Goal: Task Accomplishment & Management: Complete application form

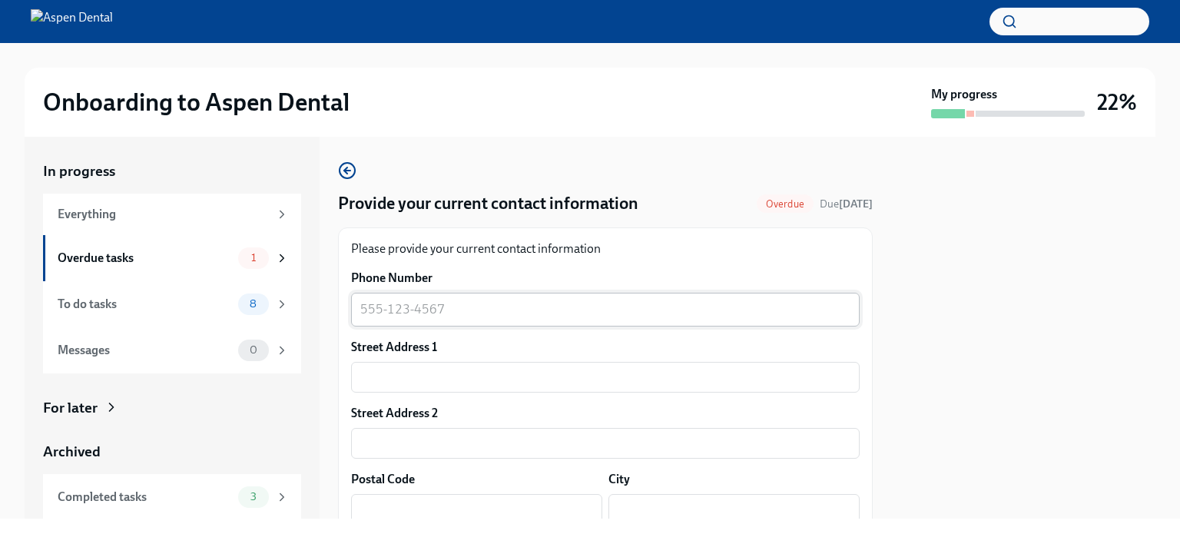
click at [363, 308] on textarea "Phone Number" at bounding box center [605, 309] width 490 height 18
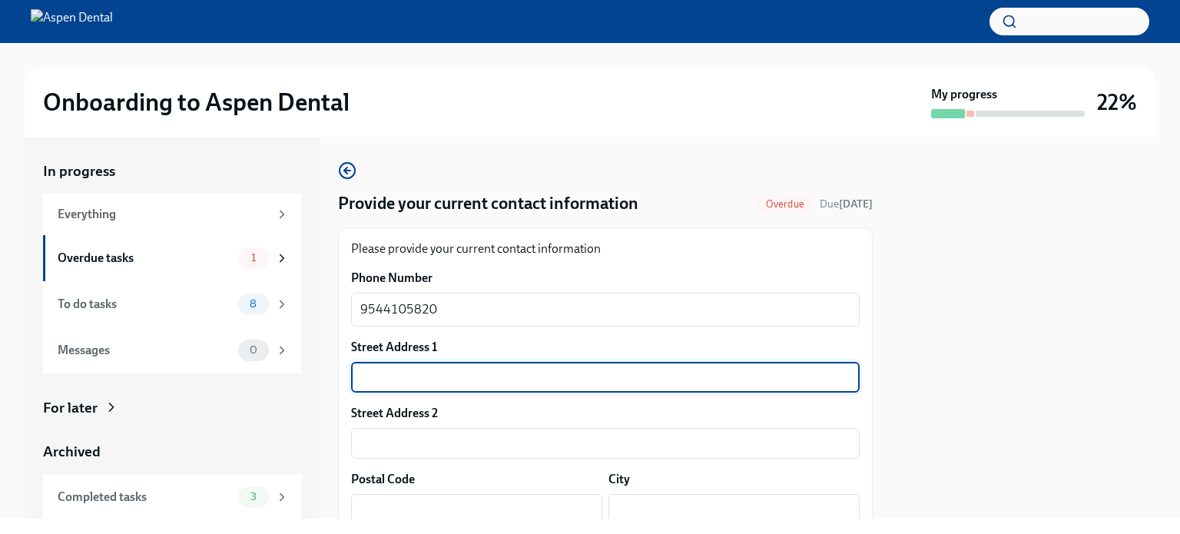
click at [410, 378] on input "text" at bounding box center [605, 377] width 509 height 31
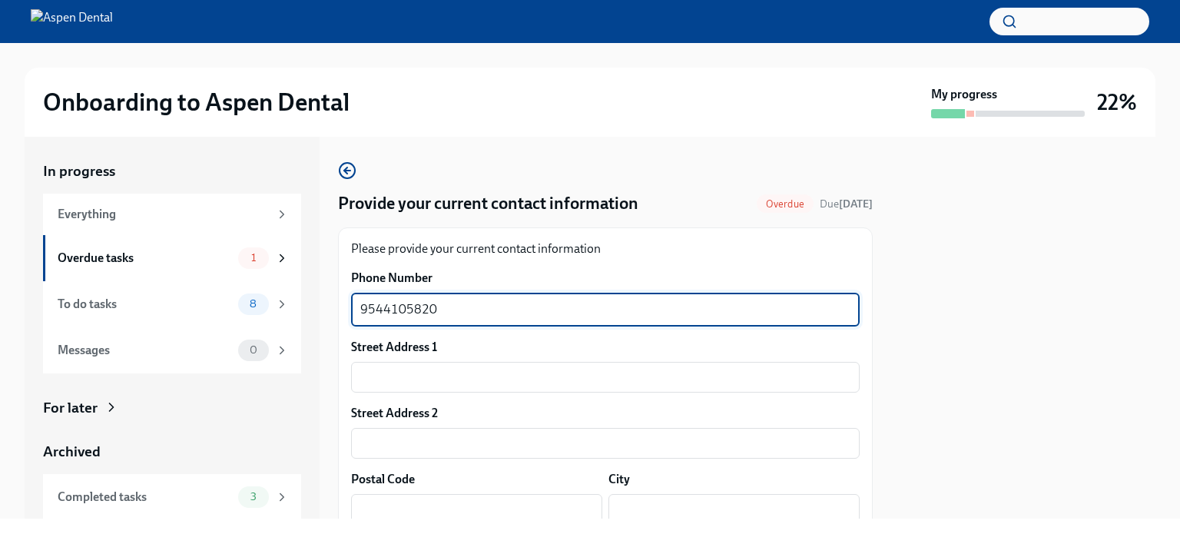
click at [381, 308] on textarea "9544105820" at bounding box center [605, 309] width 490 height 18
click at [409, 311] on textarea "[PHONE_NUMBER]" at bounding box center [605, 309] width 490 height 18
type textarea "[PHONE_NUMBER]"
drag, startPoint x: 447, startPoint y: 308, endPoint x: 342, endPoint y: 306, distance: 104.5
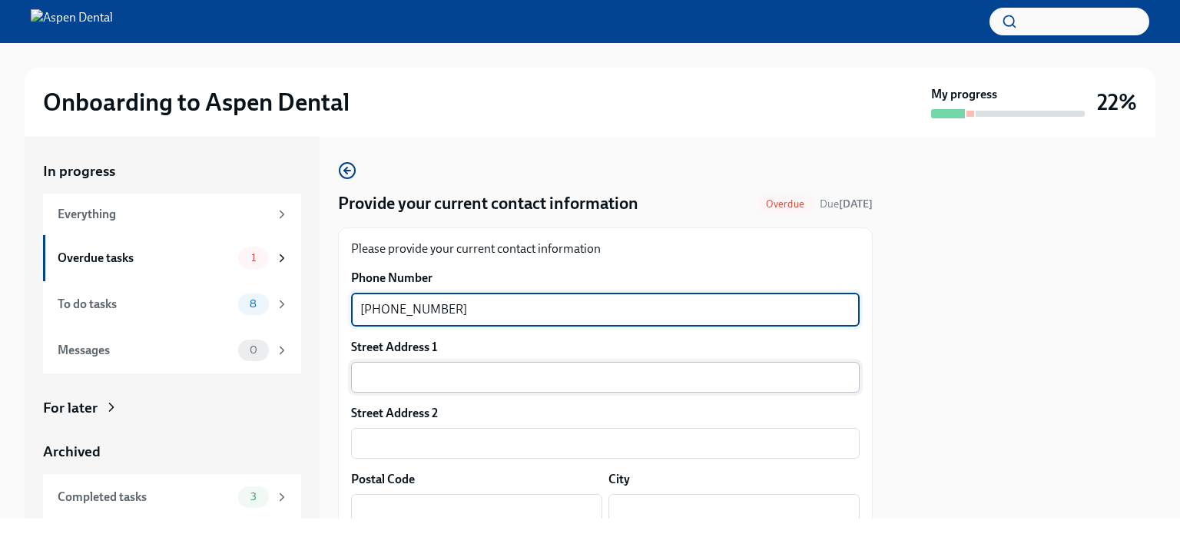
type textarea "[PHONE_NUMBER]"
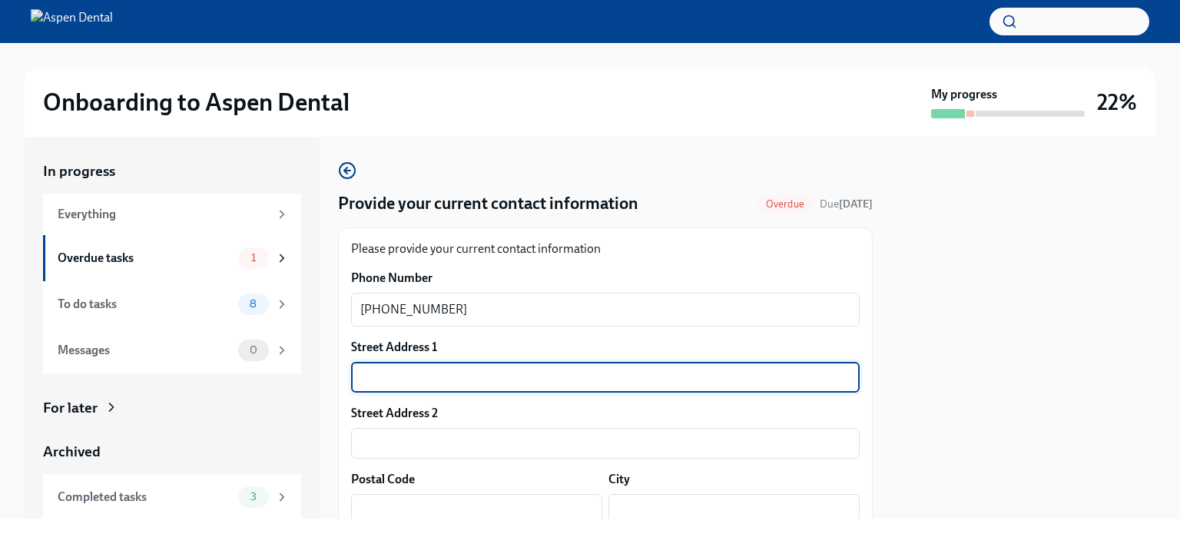
click at [380, 376] on input "text" at bounding box center [605, 377] width 509 height 31
type input "[STREET_ADDRESS]"
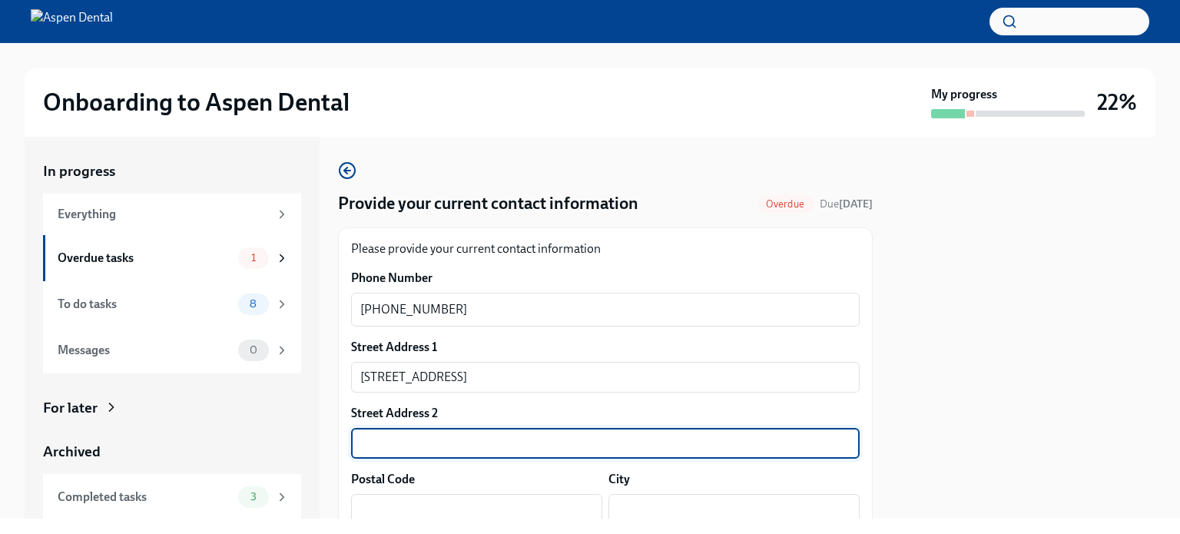
click at [390, 443] on input "text" at bounding box center [605, 443] width 509 height 31
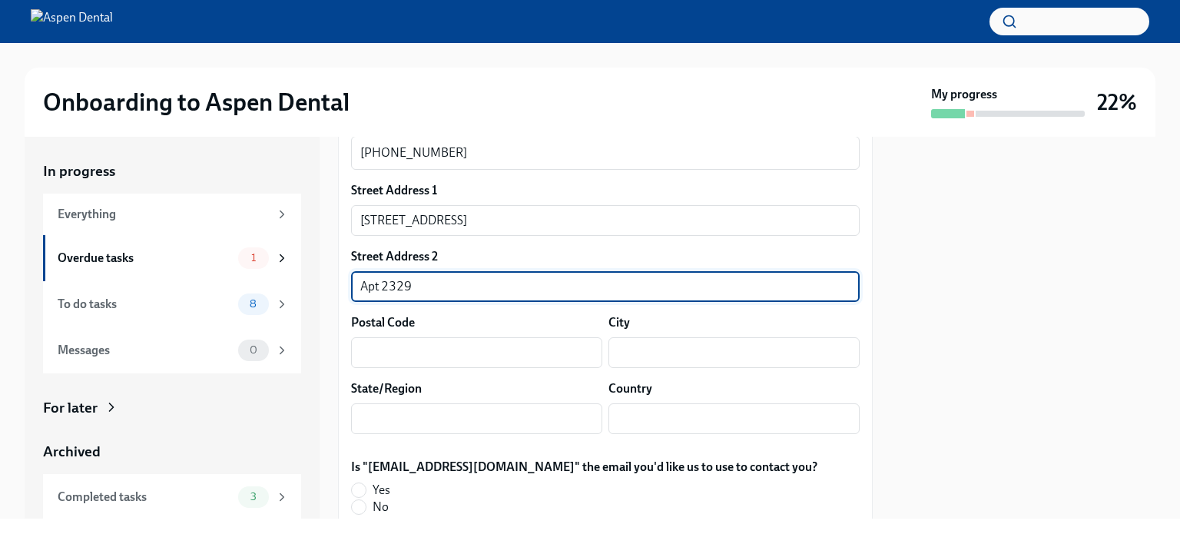
scroll to position [231, 0]
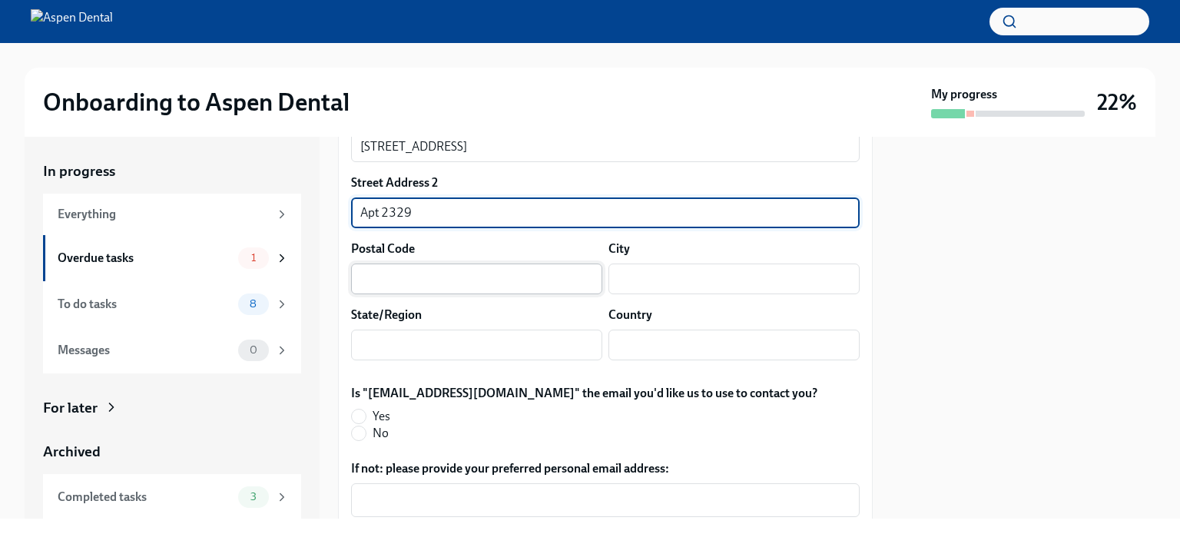
type input "Apt 2329"
click at [387, 291] on input "text" at bounding box center [476, 279] width 251 height 31
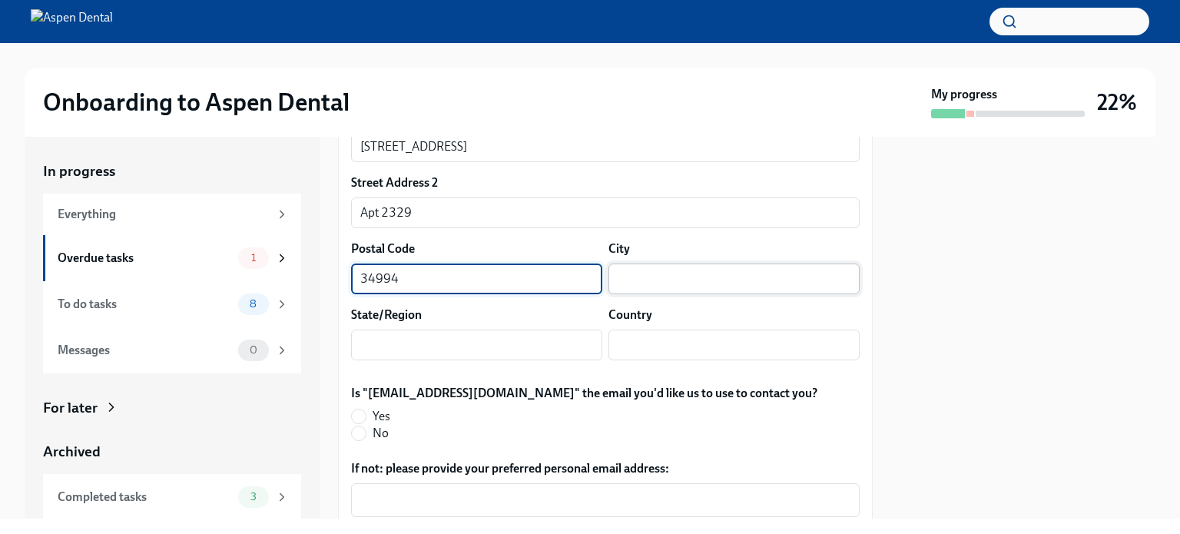
type input "34994"
click at [652, 276] on input "text" at bounding box center [734, 279] width 251 height 31
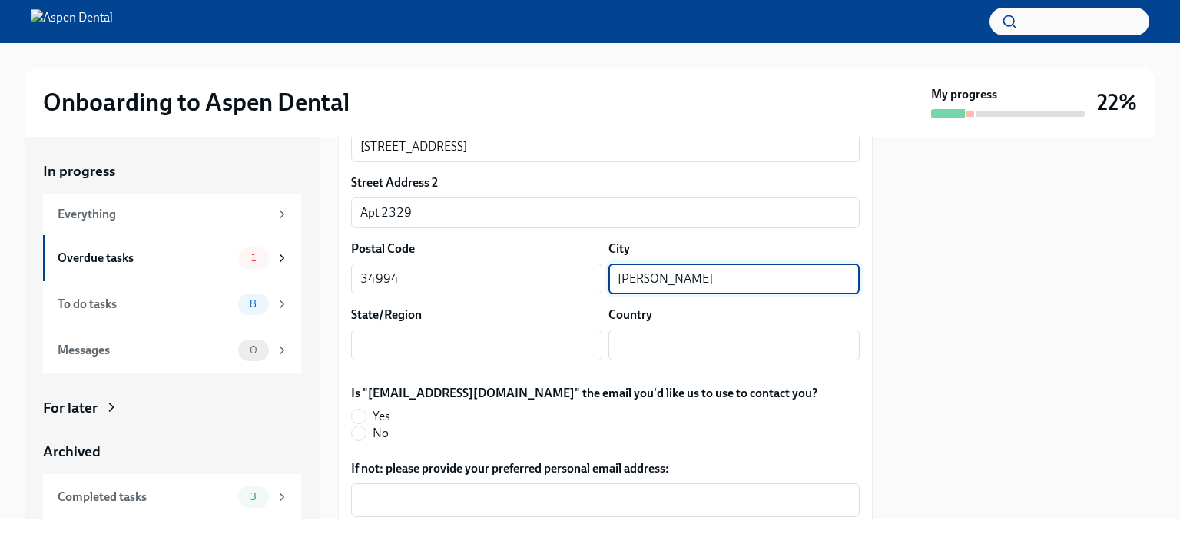
type input "[PERSON_NAME]"
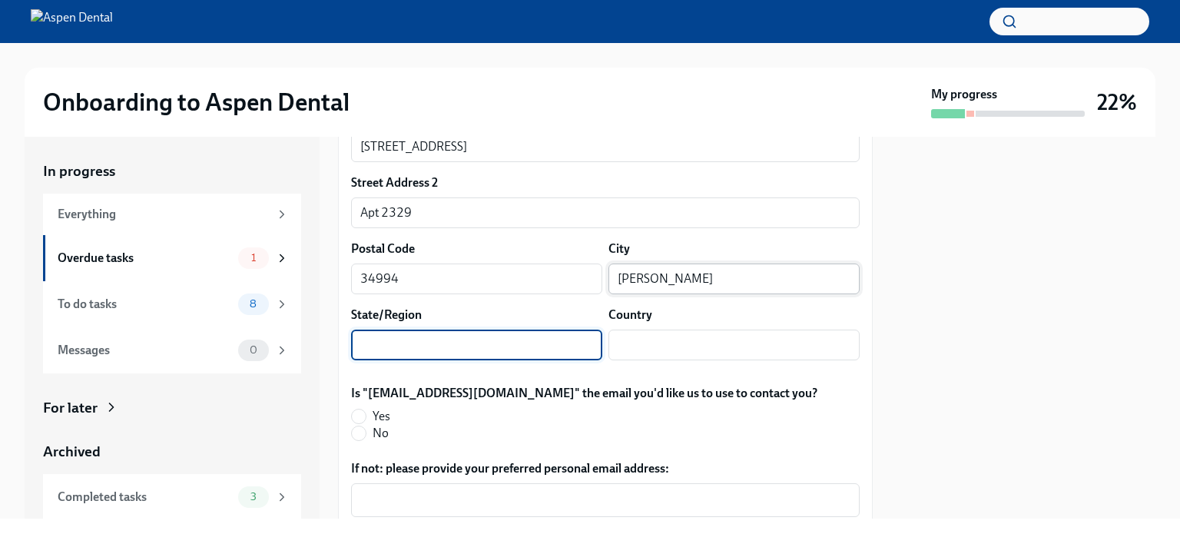
type input "V"
type input "[US_STATE]"
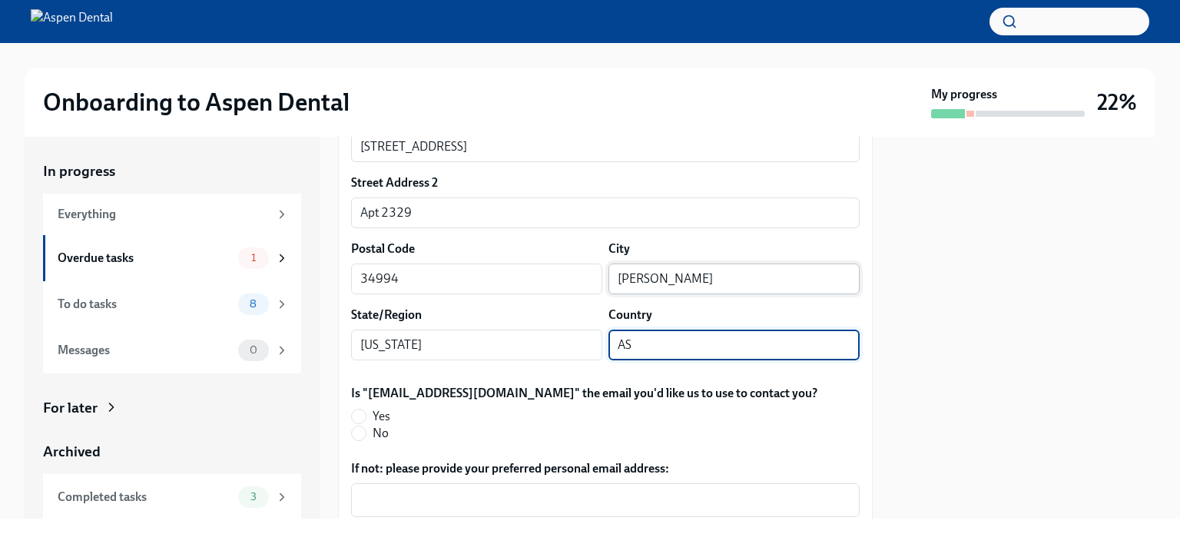
type input "A"
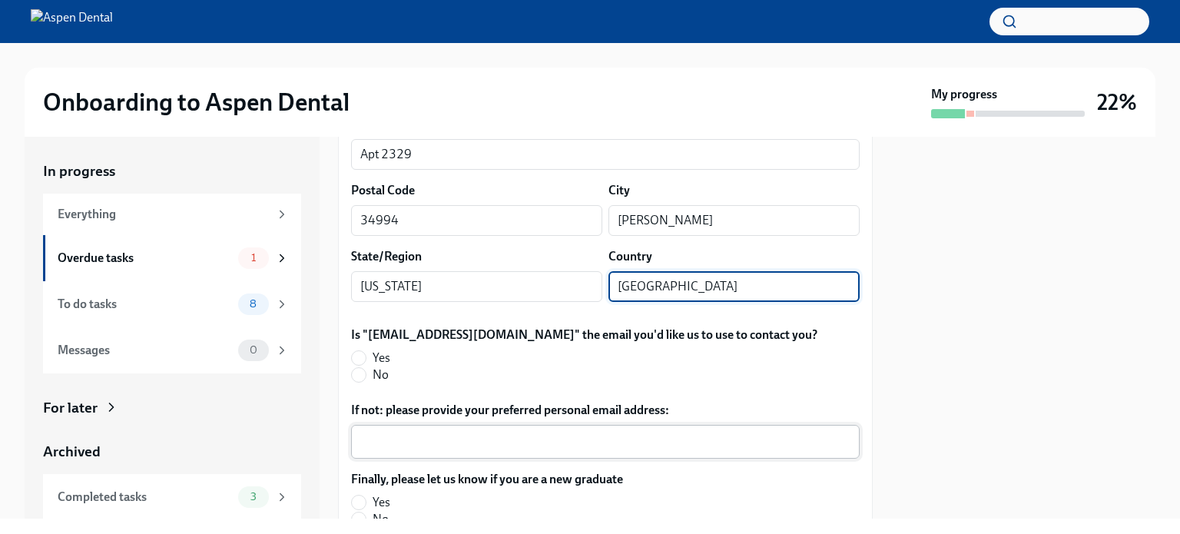
scroll to position [384, 0]
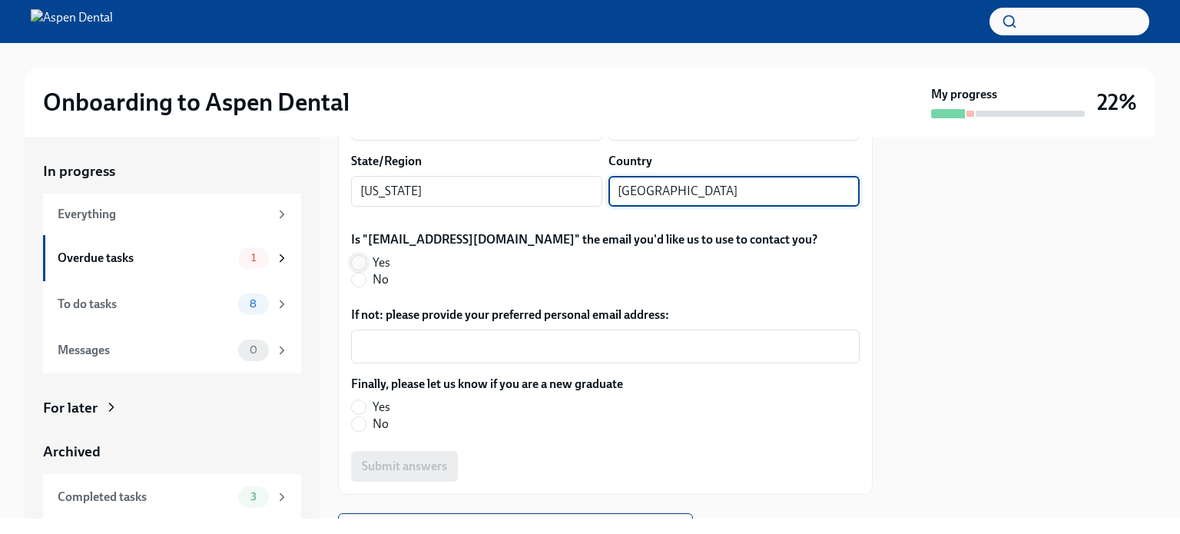
type input "[GEOGRAPHIC_DATA]"
click at [361, 264] on input "Yes" at bounding box center [359, 263] width 14 height 14
radio input "true"
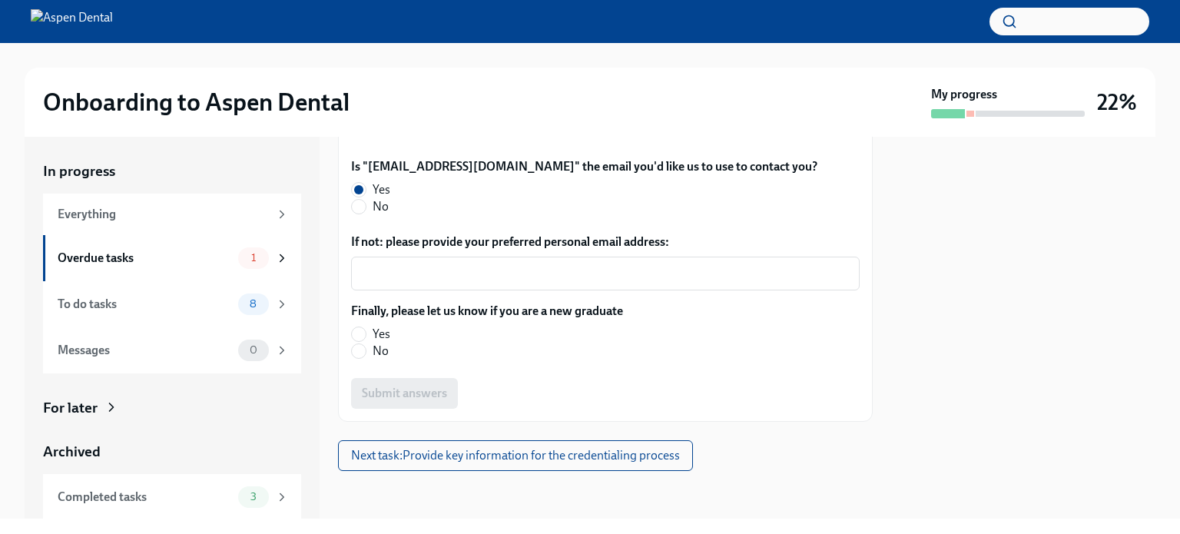
scroll to position [458, 0]
click at [364, 330] on input "Yes" at bounding box center [359, 334] width 14 height 14
radio input "true"
click at [360, 353] on input "No" at bounding box center [359, 351] width 14 height 14
radio input "true"
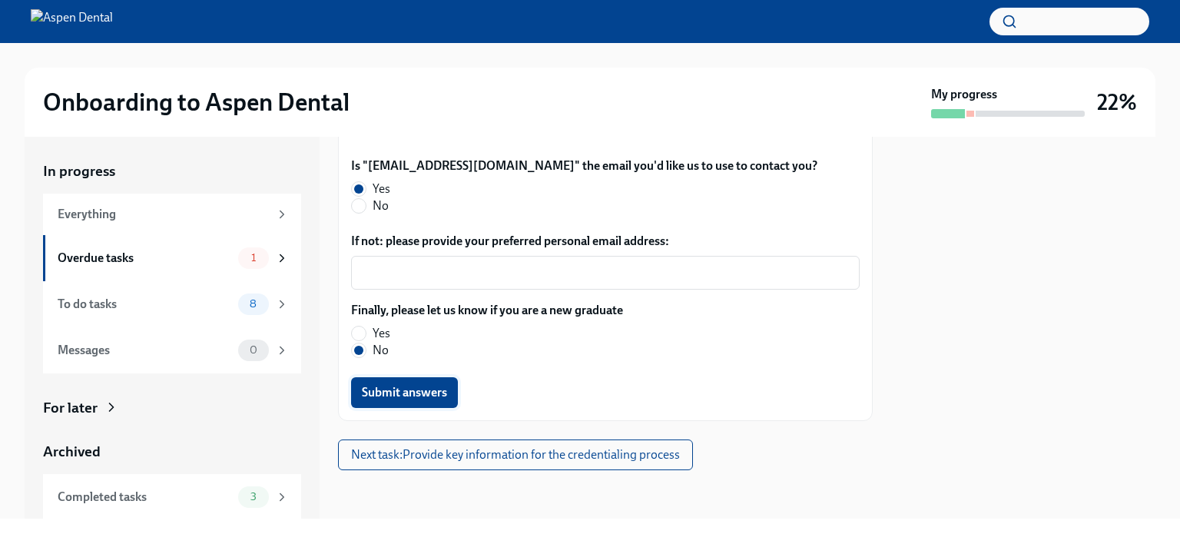
click at [420, 405] on button "Submit answers" at bounding box center [404, 392] width 107 height 31
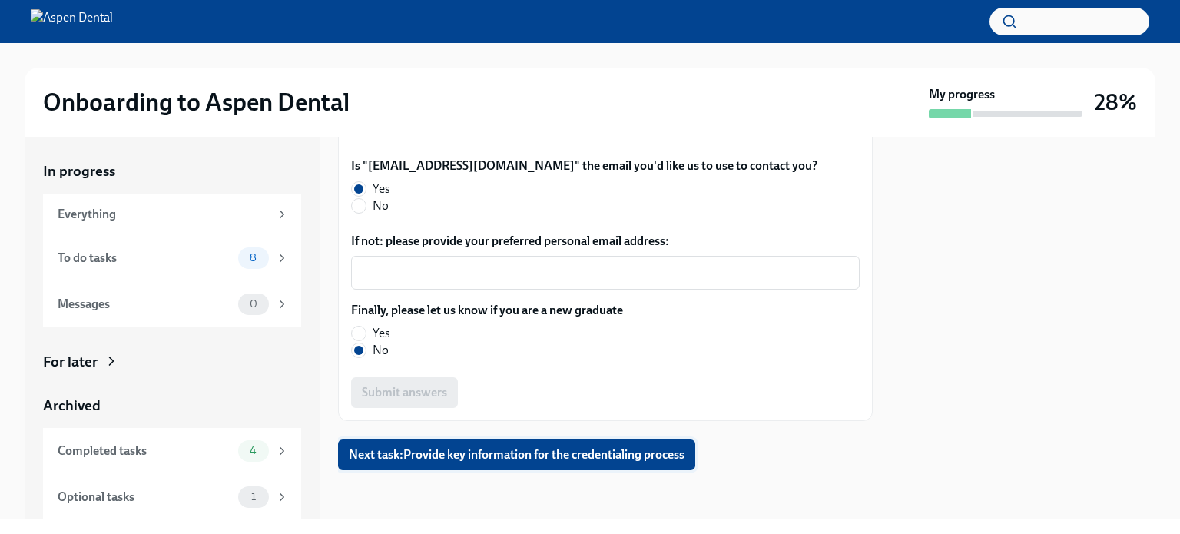
click at [540, 449] on span "Next task : Provide key information for the credentialing process" at bounding box center [517, 454] width 336 height 15
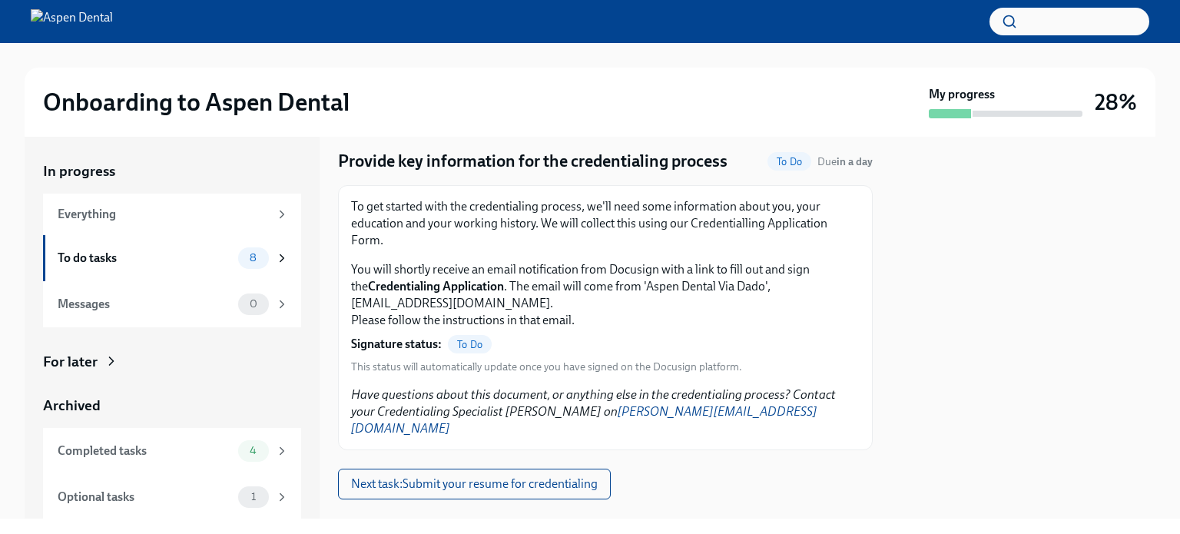
scroll to position [55, 0]
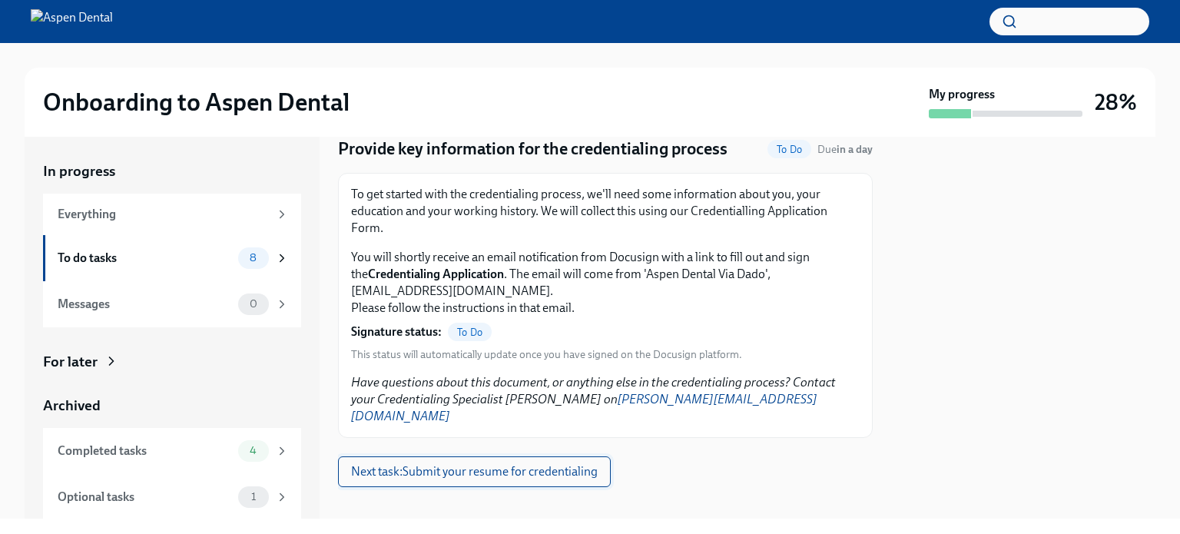
click at [476, 464] on span "Next task : Submit your resume for credentialing" at bounding box center [474, 471] width 247 height 15
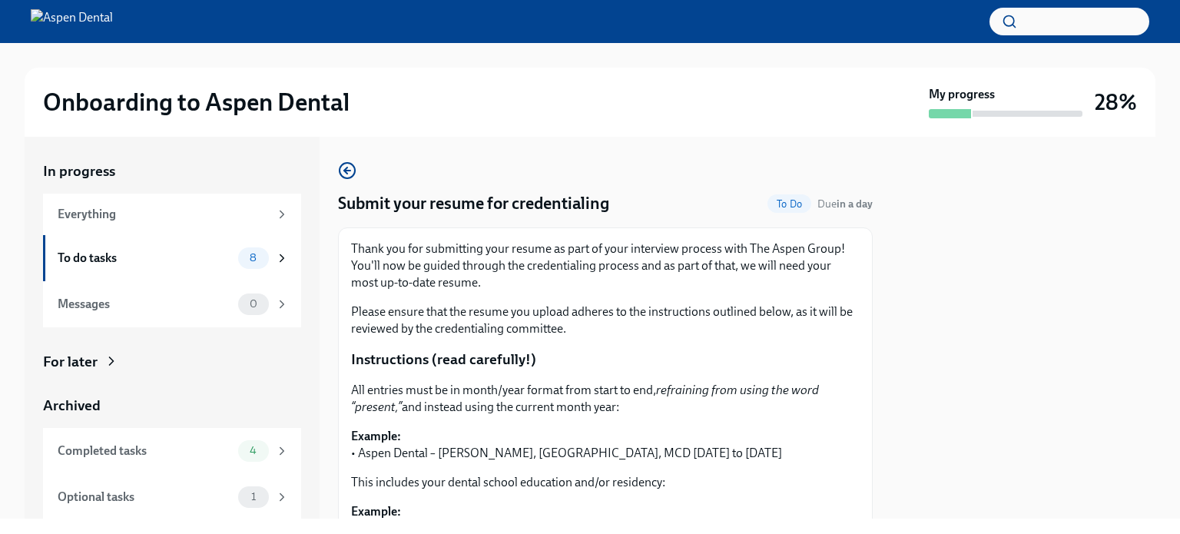
scroll to position [77, 0]
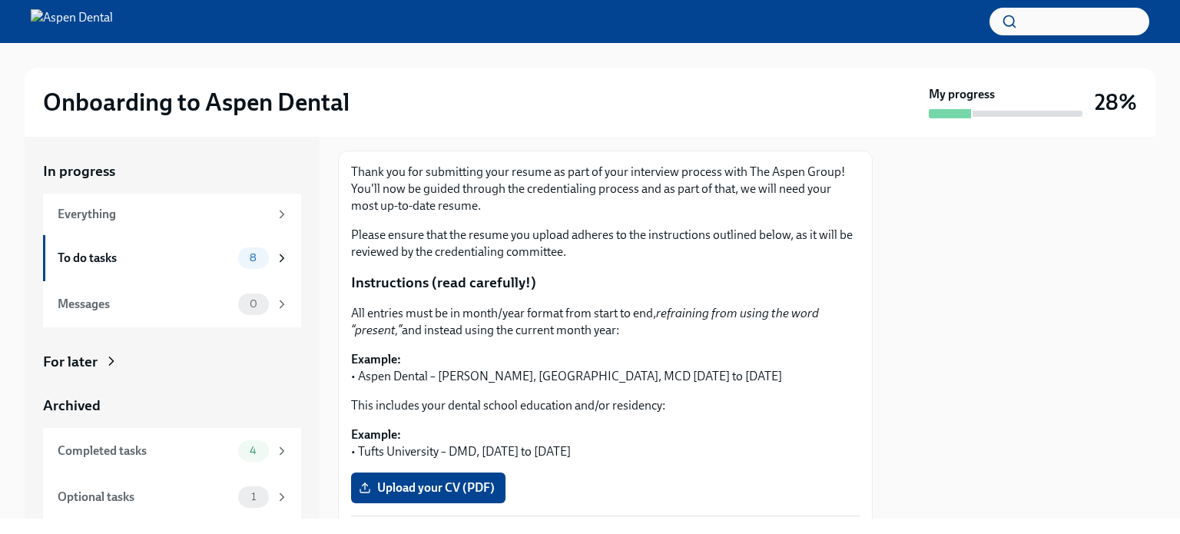
click at [823, 493] on div "Upload your CV (PDF)" at bounding box center [605, 488] width 509 height 31
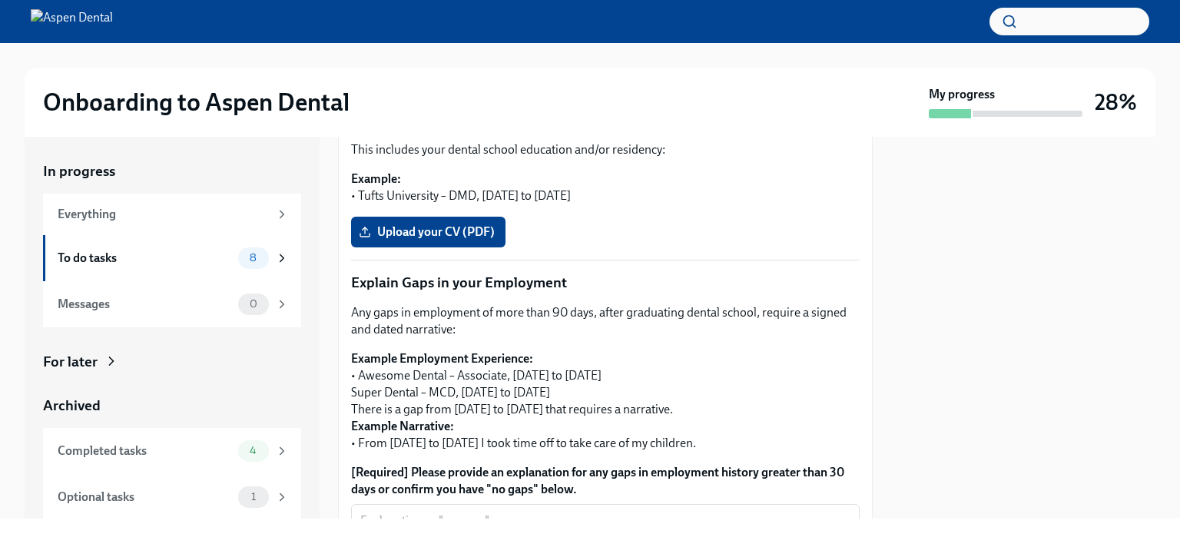
scroll to position [294, 0]
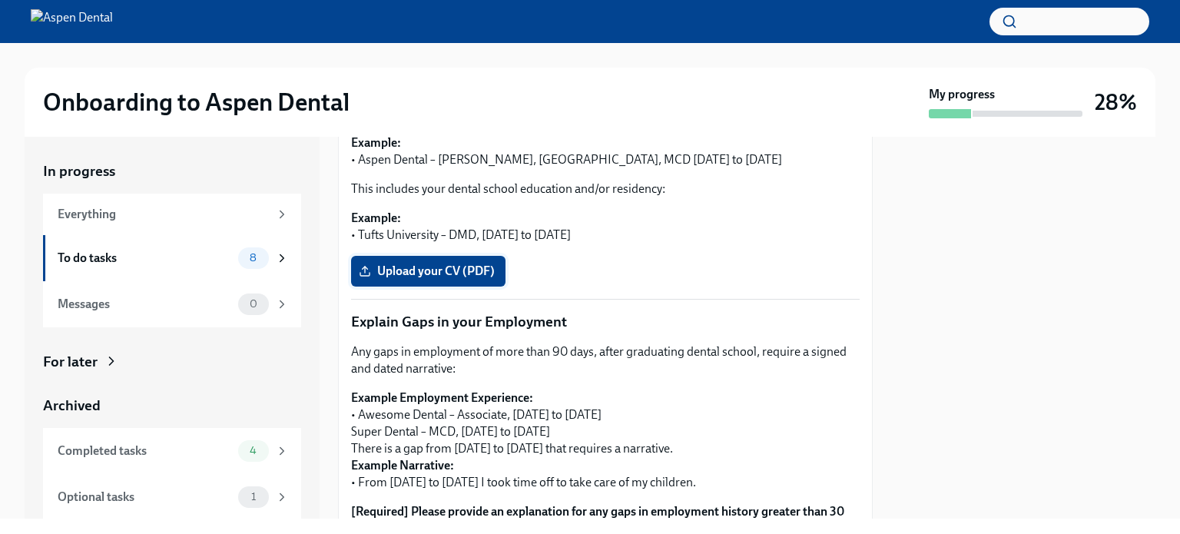
click at [431, 272] on span "Upload your CV (PDF)" at bounding box center [428, 271] width 133 height 15
click at [0, 0] on input "Upload your CV (PDF)" at bounding box center [0, 0] width 0 height 0
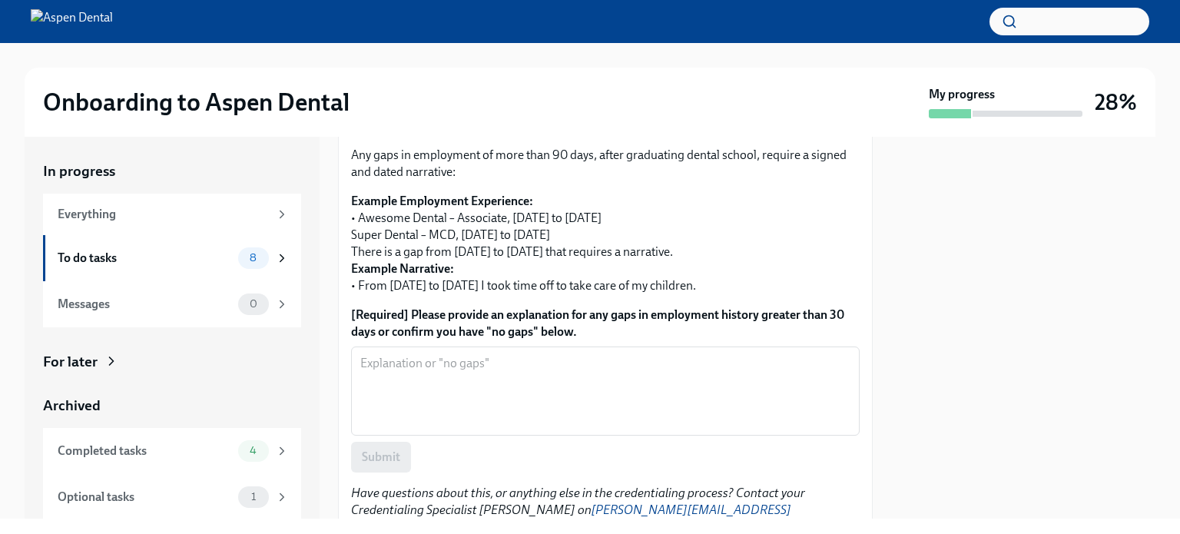
scroll to position [524, 0]
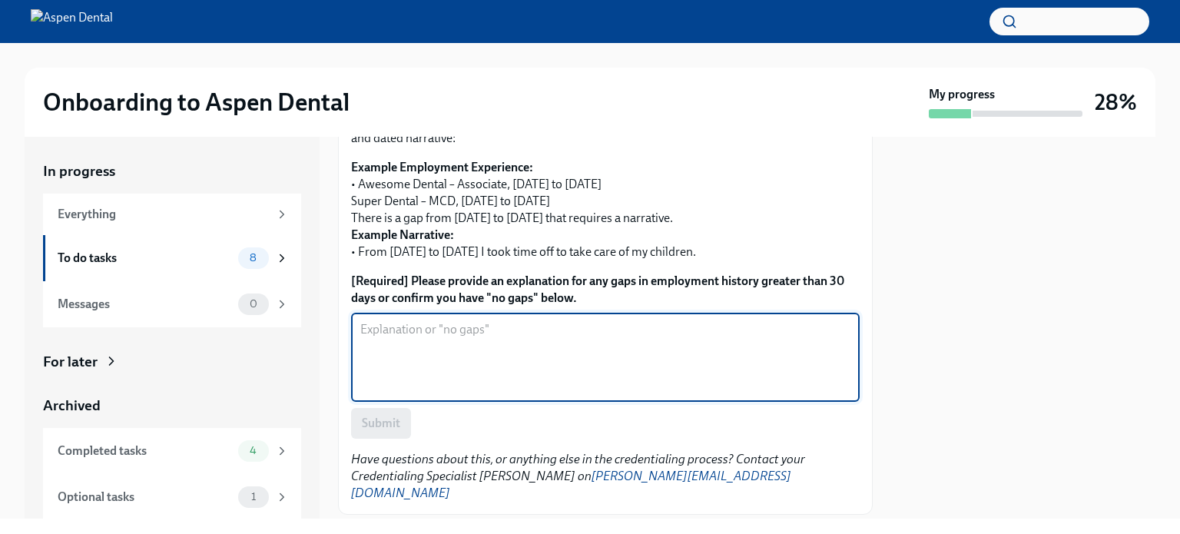
click at [366, 328] on textarea "[Required] Please provide an explanation for any gaps in employment history gre…" at bounding box center [605, 357] width 490 height 74
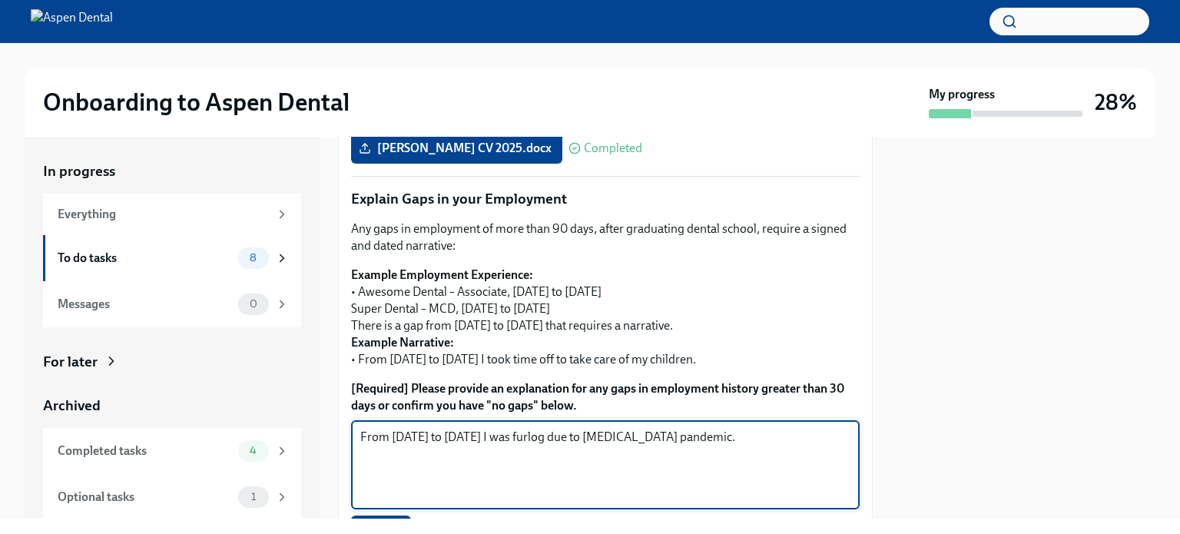
scroll to position [370, 0]
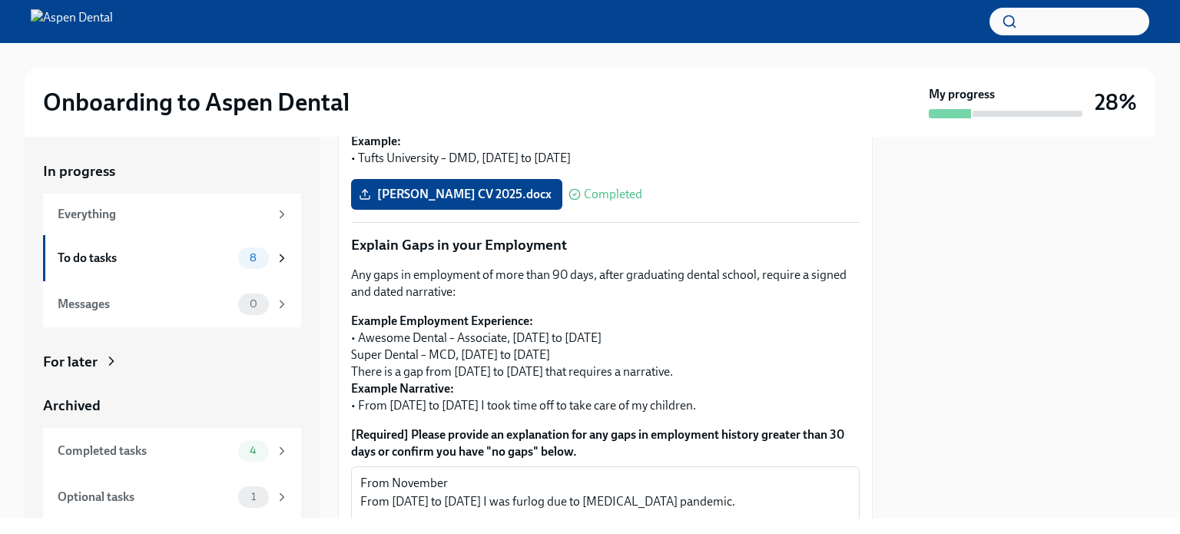
drag, startPoint x: 513, startPoint y: 193, endPoint x: 700, endPoint y: 144, distance: 193.1
click at [700, 144] on p "Example: • Tufts University – DMD, [DATE] to [DATE]" at bounding box center [605, 150] width 509 height 34
drag, startPoint x: 447, startPoint y: 482, endPoint x: 395, endPoint y: 477, distance: 52.5
click at [395, 477] on textarea "From November From [DATE] to [DATE] I was furlog due to [MEDICAL_DATA] pandemic." at bounding box center [605, 511] width 490 height 74
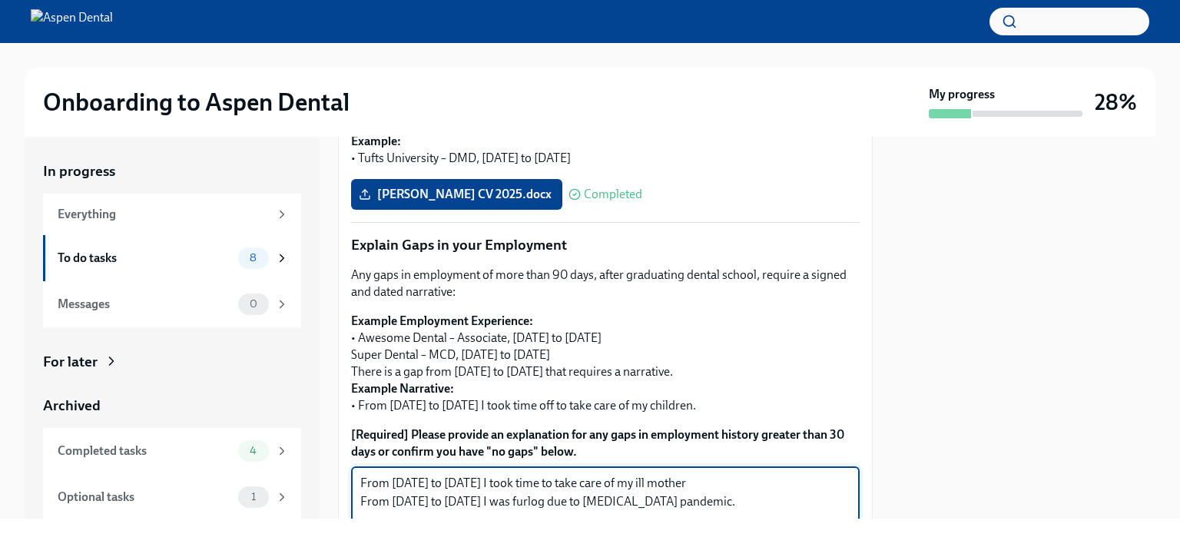
click at [608, 482] on textarea "From [DATE] to [DATE] I took time to take care of my ill mother From [DATE] to …" at bounding box center [605, 511] width 490 height 74
click at [637, 481] on textarea "From [DATE] to [DATE] I took time off to take care of my ill mother From [DATE]…" at bounding box center [605, 511] width 490 height 74
click at [759, 480] on textarea "From [DATE] to [DATE] I took time off to provide medical care of my ill mother …" at bounding box center [605, 511] width 490 height 74
click at [835, 483] on textarea "From [DATE] to [DATE] I took time off to provide medical care for my ill mother…" at bounding box center [605, 511] width 490 height 74
click at [360, 479] on textarea "From [DATE] to [DATE] I took time off to provide medical care for my ill mother…" at bounding box center [605, 511] width 490 height 74
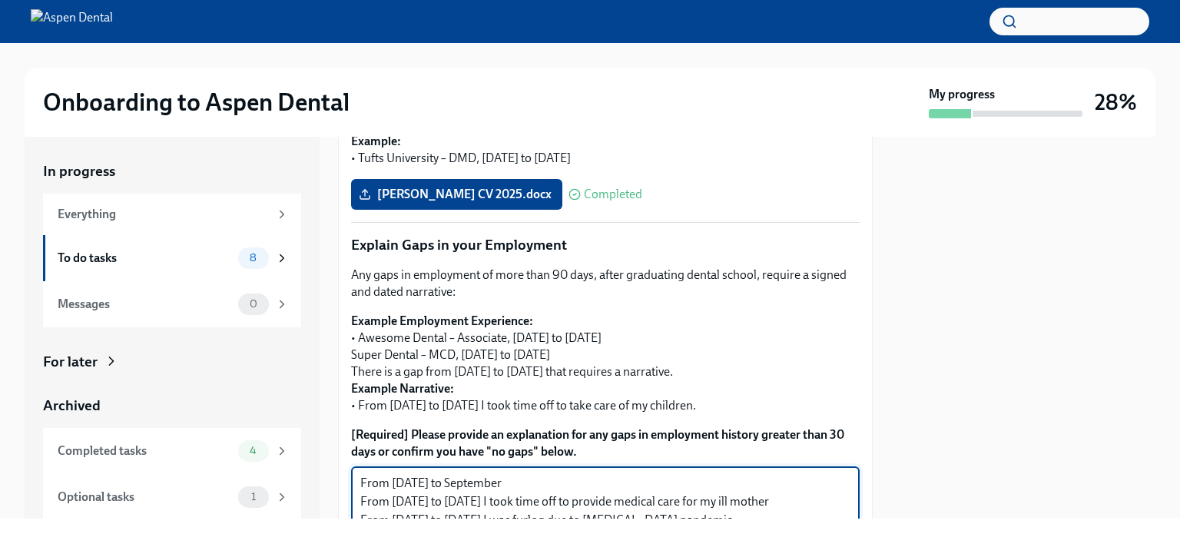
click at [719, 498] on textarea "From [DATE] to September From [DATE] to [DATE] I took time off to provide medic…" at bounding box center [605, 511] width 490 height 74
click at [723, 503] on textarea "From [DATE] to September From [DATE] to [DATE] I took time off to provide medic…" at bounding box center [605, 511] width 490 height 74
click at [719, 497] on textarea "From [DATE] to September From [DATE] to [DATE] I took time off to provide care …" at bounding box center [605, 511] width 490 height 74
click at [784, 500] on textarea "From [DATE] to September From [DATE] to [DATE] I took time off to provide care …" at bounding box center [605, 511] width 490 height 74
click at [527, 484] on textarea "From [DATE] to September From [DATE] to [DATE] I took time off to provide care …" at bounding box center [605, 511] width 490 height 74
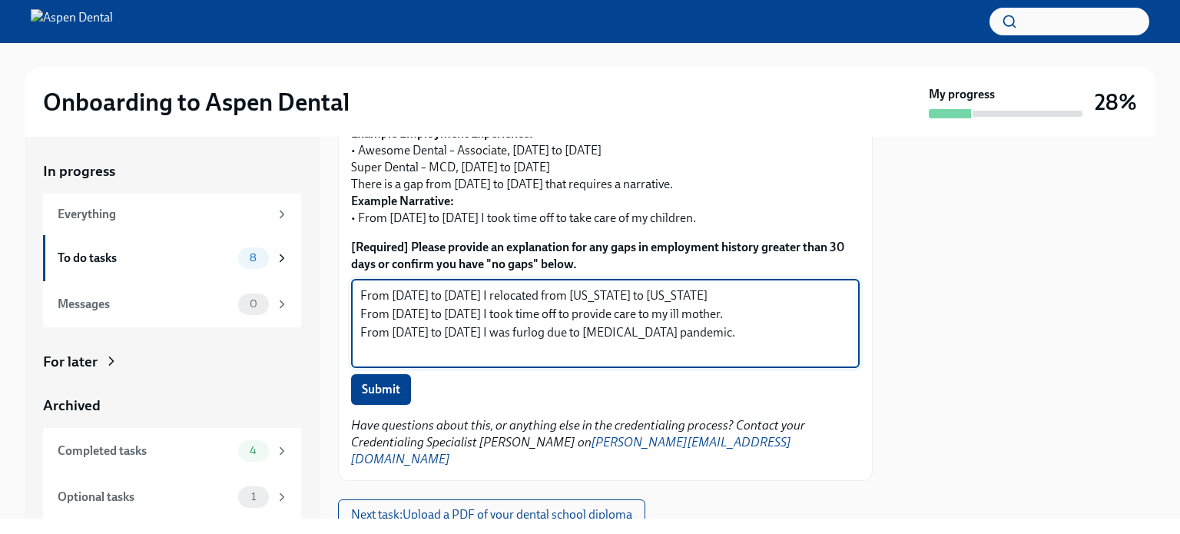
scroll to position [601, 0]
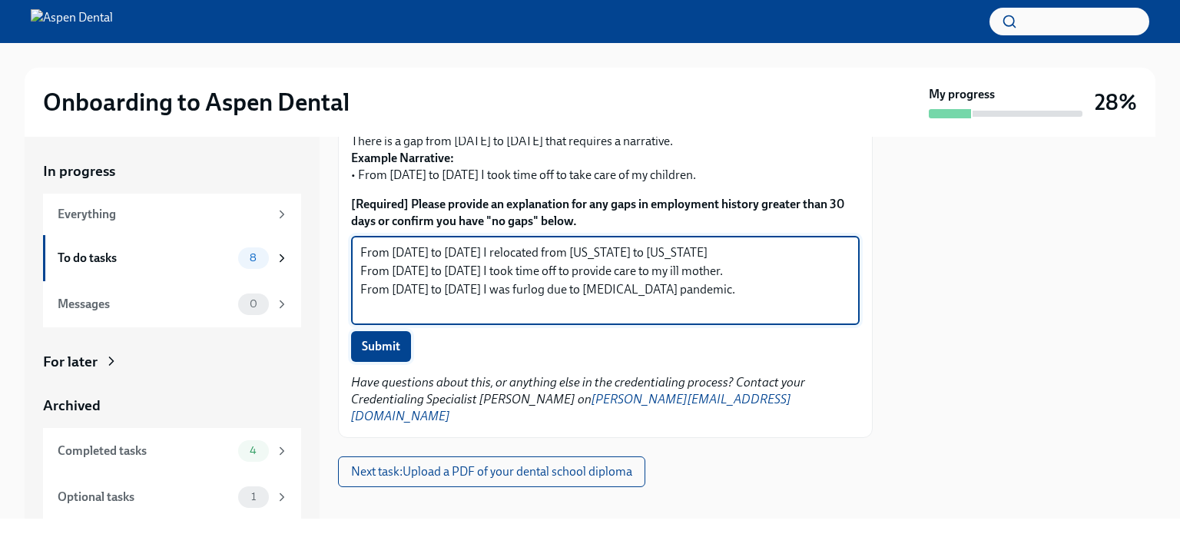
type textarea "From [DATE] to [DATE] I relocated from [US_STATE] to [US_STATE] From [DATE] to …"
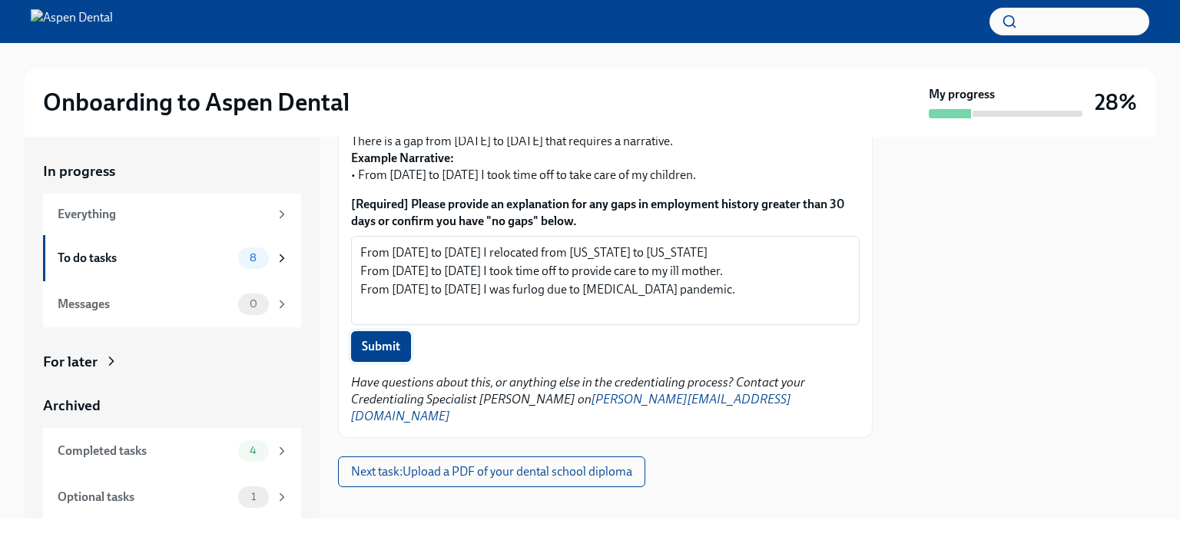
click at [386, 347] on span "Submit" at bounding box center [381, 346] width 38 height 15
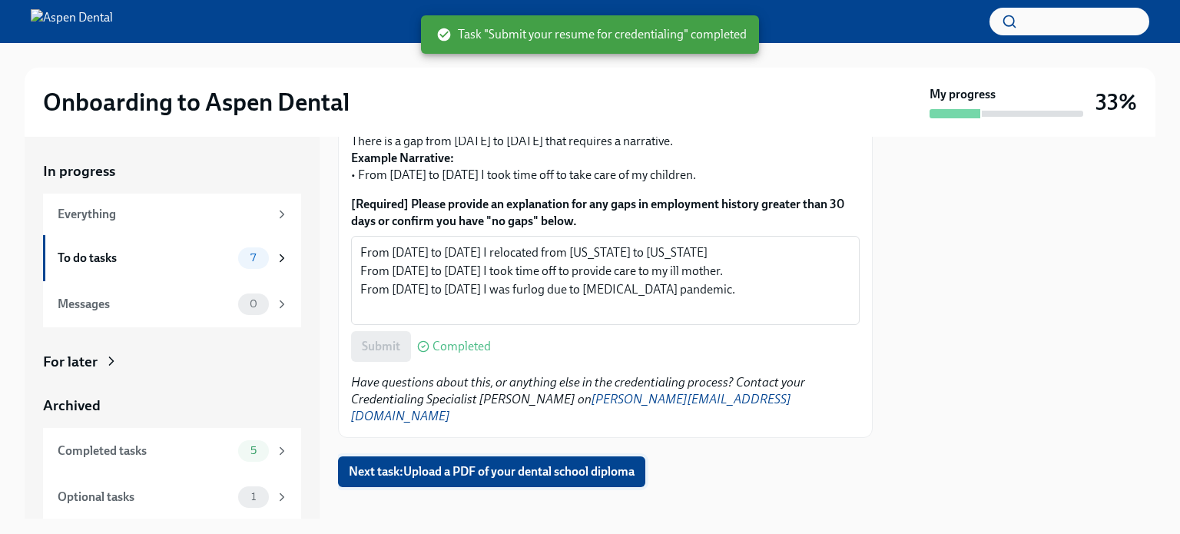
click at [483, 464] on span "Next task : Upload a PDF of your dental school diploma" at bounding box center [492, 471] width 286 height 15
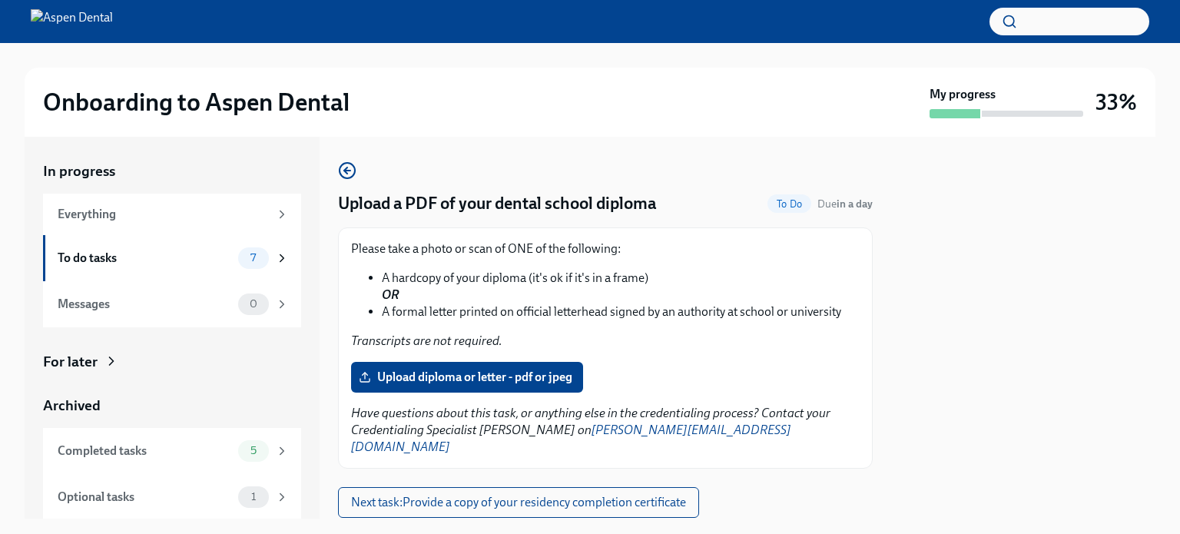
click at [777, 518] on div at bounding box center [605, 542] width 535 height 49
click at [487, 377] on span "Upload diploma or letter - pdf or jpeg" at bounding box center [467, 377] width 211 height 15
click at [0, 0] on input "Upload diploma or letter - pdf or jpeg" at bounding box center [0, 0] width 0 height 0
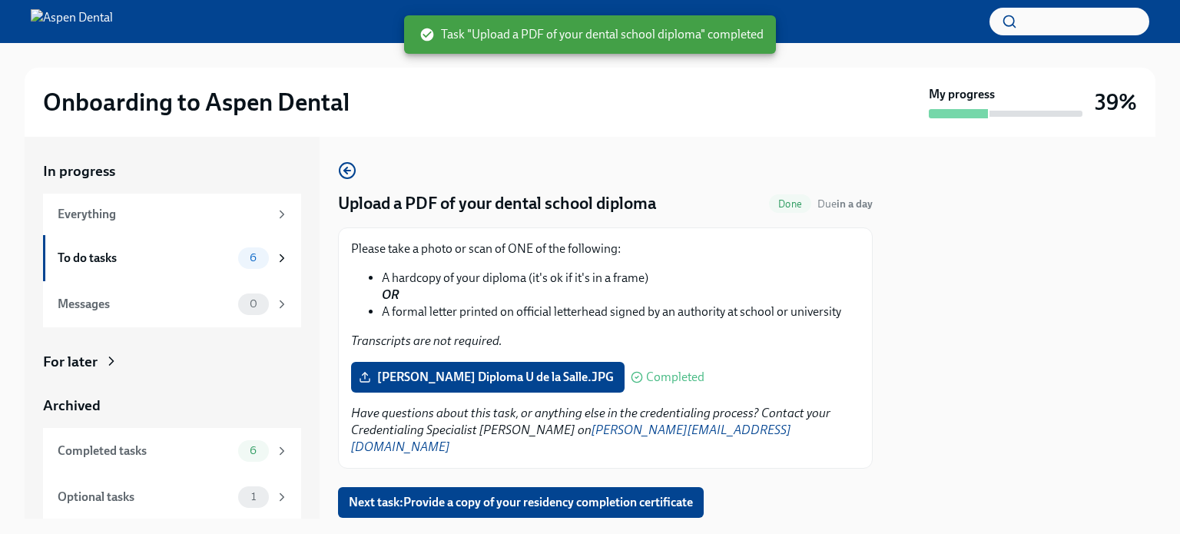
scroll to position [31, 0]
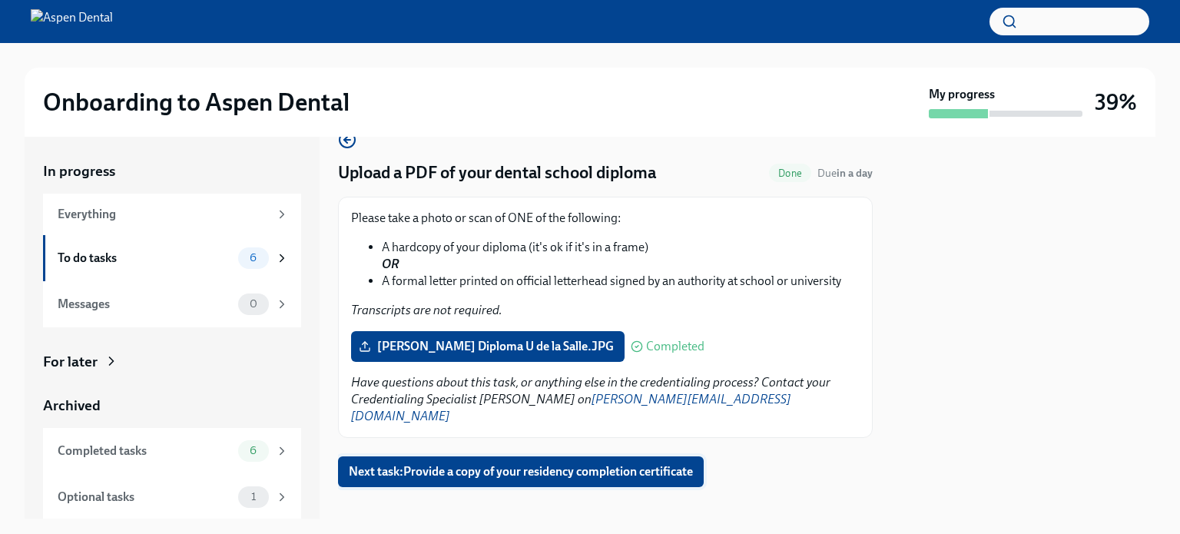
click at [608, 464] on span "Next task : Provide a copy of your residency completion certificate" at bounding box center [521, 471] width 344 height 15
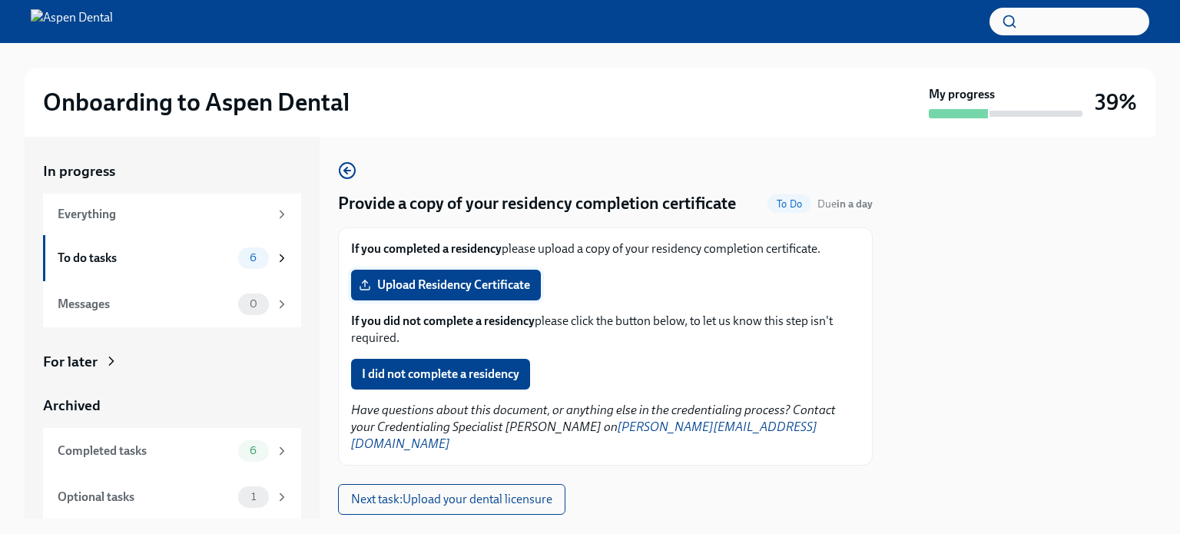
click at [467, 285] on span "Upload Residency Certificate" at bounding box center [446, 284] width 168 height 15
click at [0, 0] on input "Upload Residency Certificate" at bounding box center [0, 0] width 0 height 0
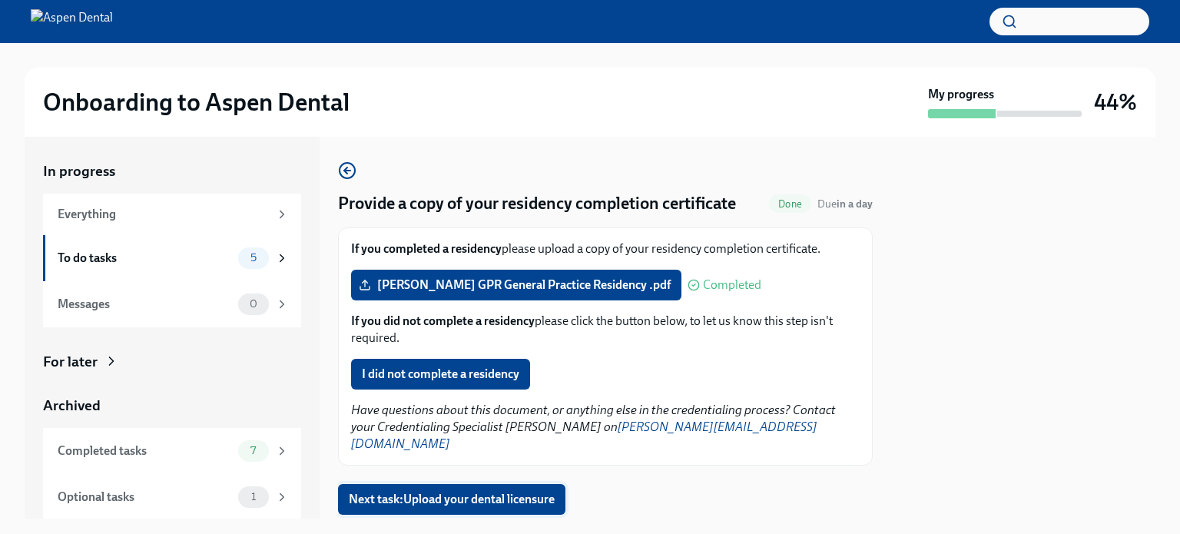
click at [507, 492] on span "Next task : Upload your dental licensure" at bounding box center [452, 499] width 206 height 15
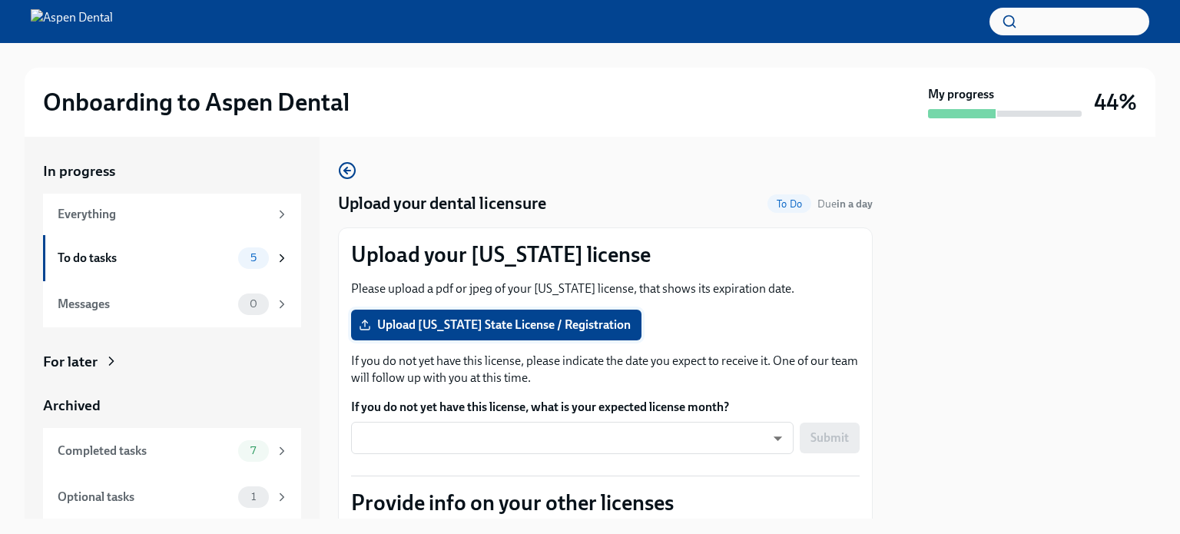
click at [518, 328] on span "Upload [US_STATE] State License / Registration" at bounding box center [496, 324] width 269 height 15
click at [0, 0] on input "Upload [US_STATE] State License / Registration" at bounding box center [0, 0] width 0 height 0
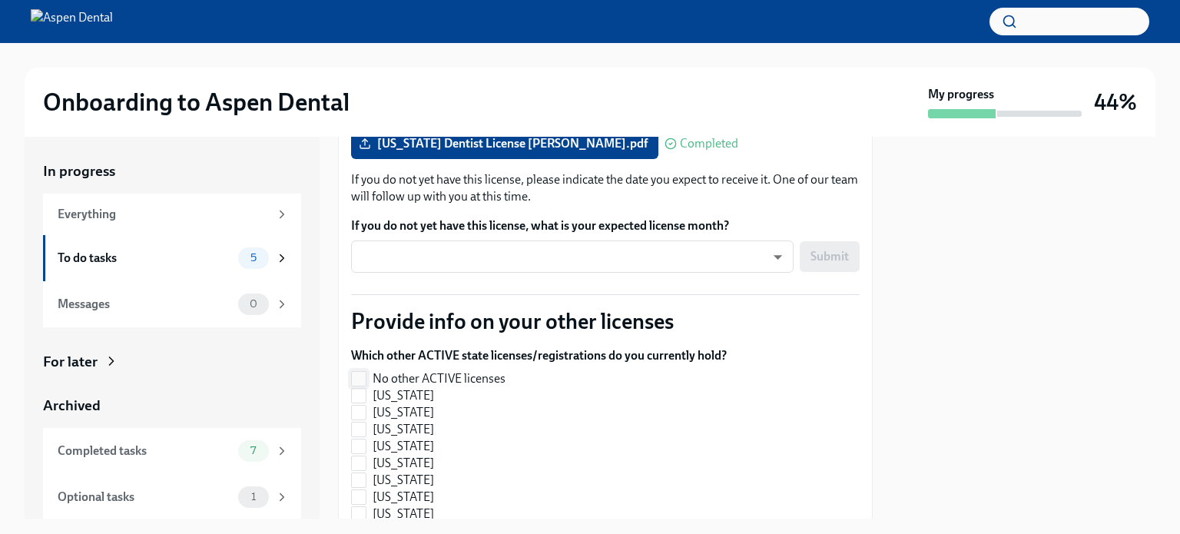
scroll to position [231, 0]
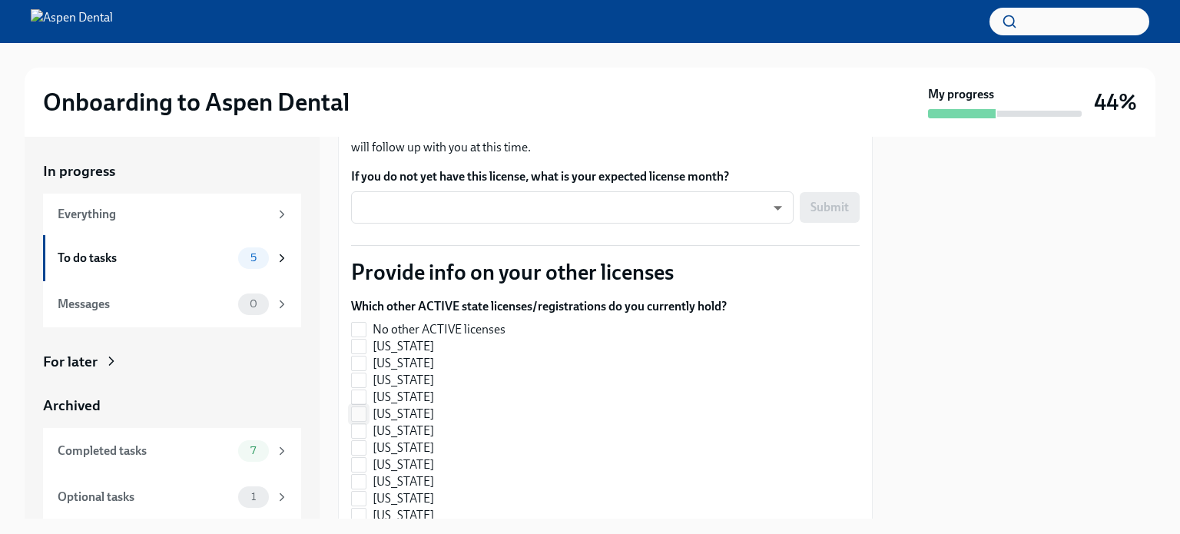
click at [359, 411] on input "[US_STATE]" at bounding box center [359, 414] width 14 height 14
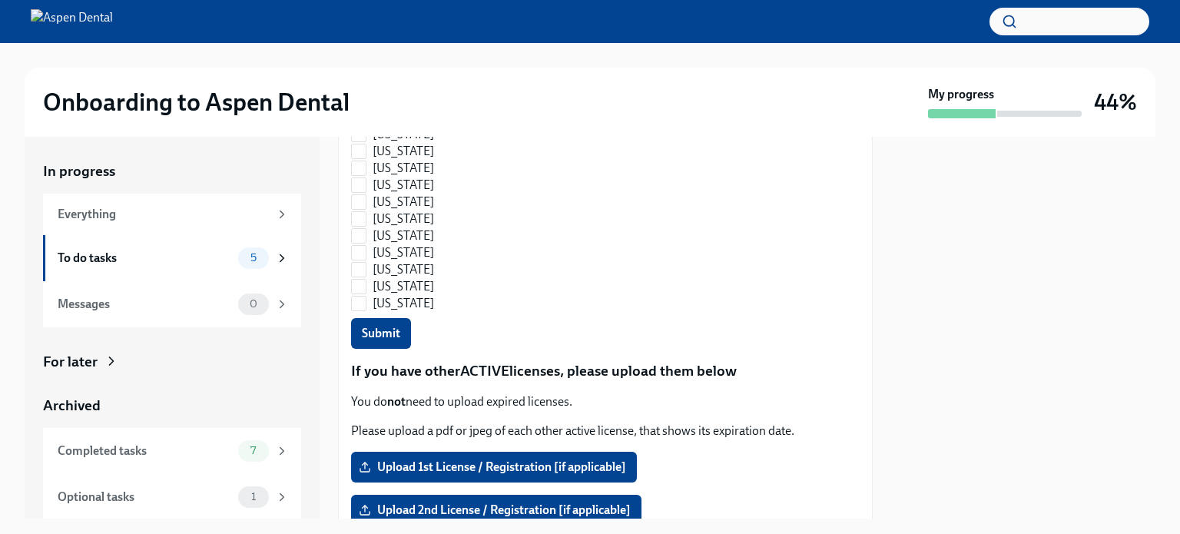
scroll to position [1153, 0]
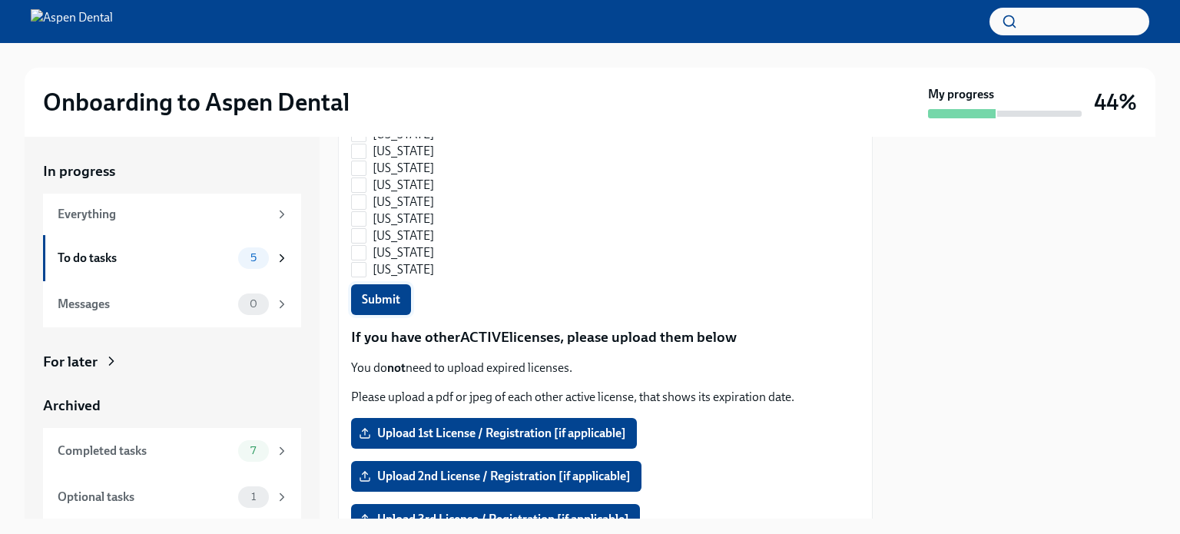
click at [387, 303] on span "Submit" at bounding box center [381, 299] width 38 height 15
checkbox input "true"
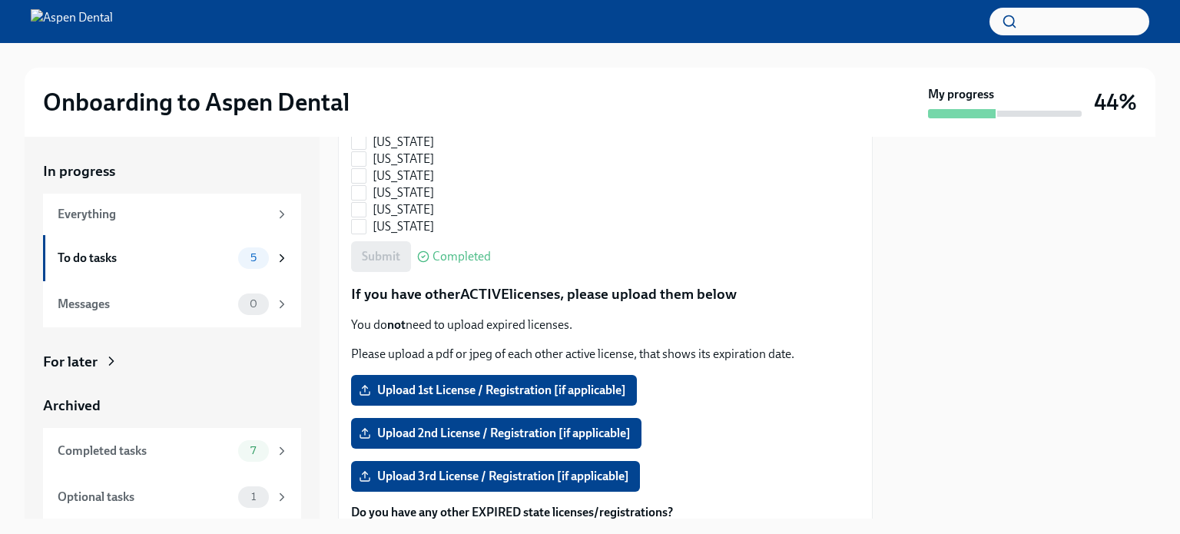
scroll to position [1230, 0]
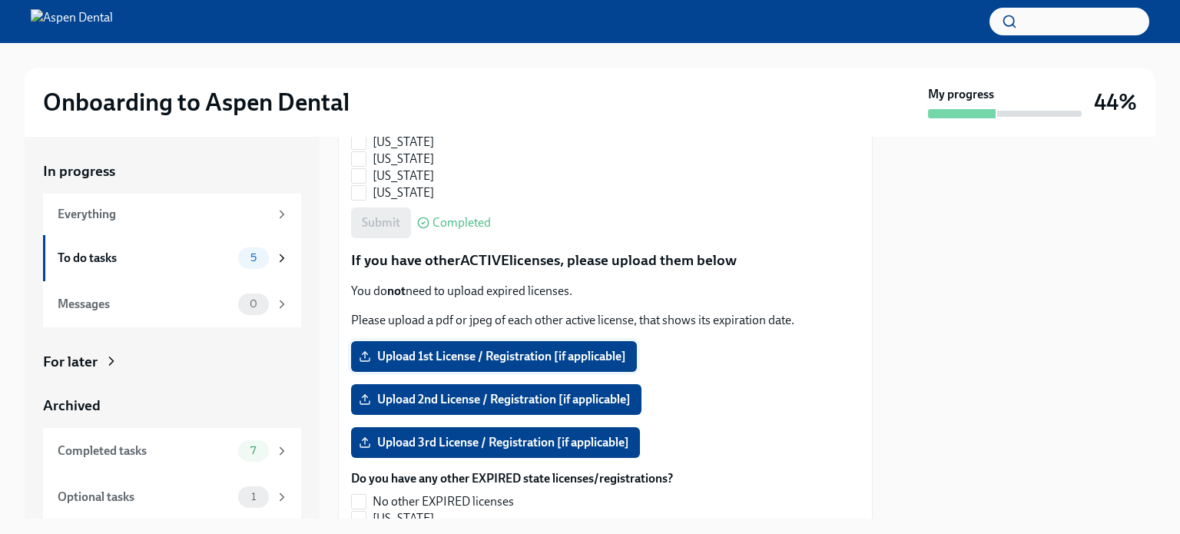
click at [439, 354] on span "Upload 1st License / Registration [if applicable]" at bounding box center [494, 356] width 264 height 15
click at [0, 0] on input "Upload 1st License / Registration [if applicable]" at bounding box center [0, 0] width 0 height 0
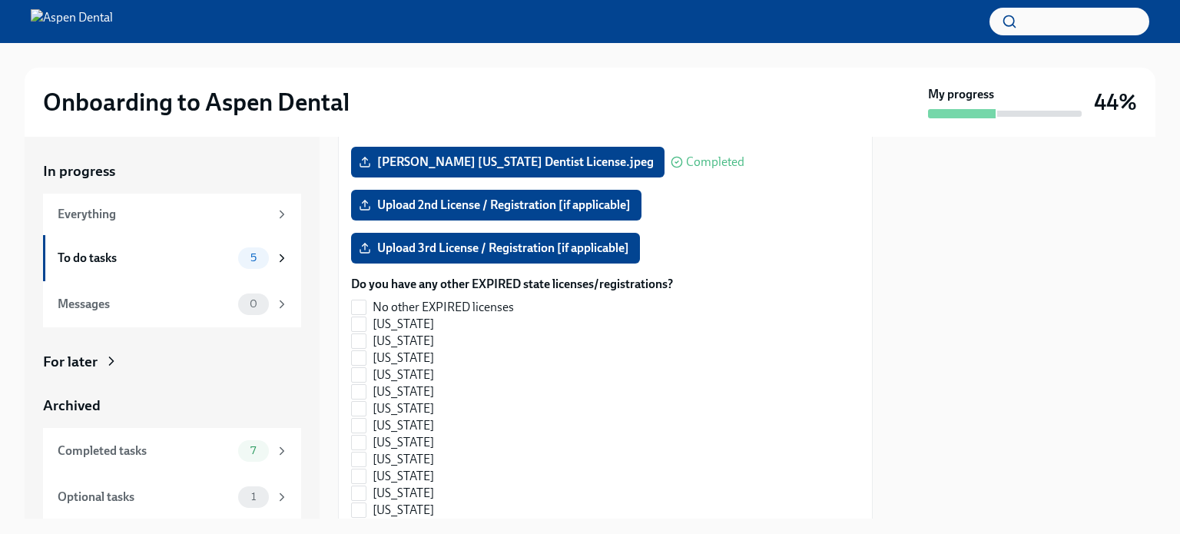
scroll to position [1460, 0]
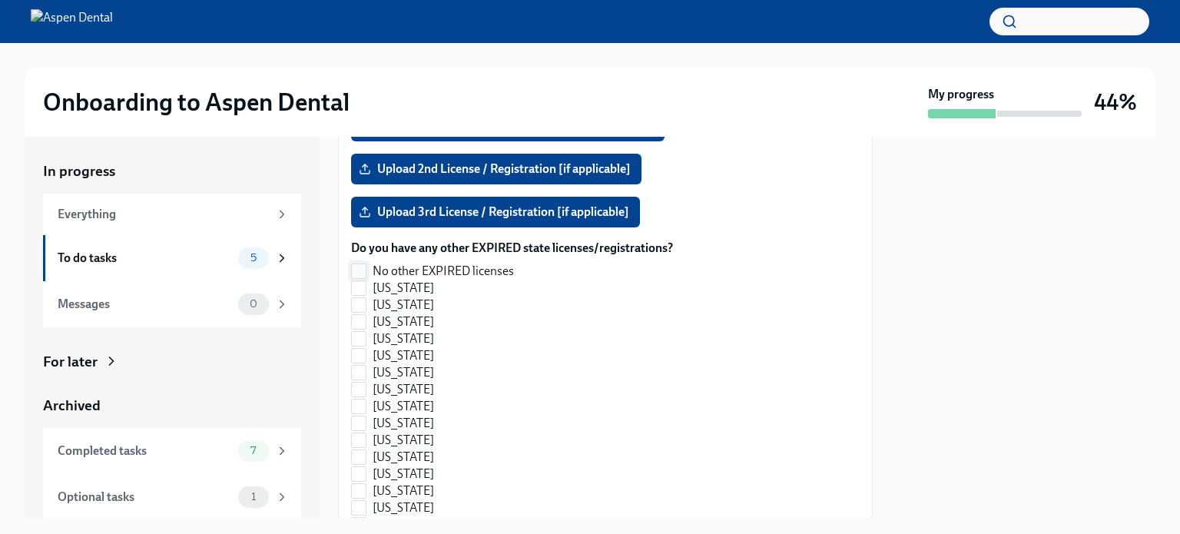
click at [357, 271] on input "No other EXPIRED licenses" at bounding box center [359, 271] width 14 height 14
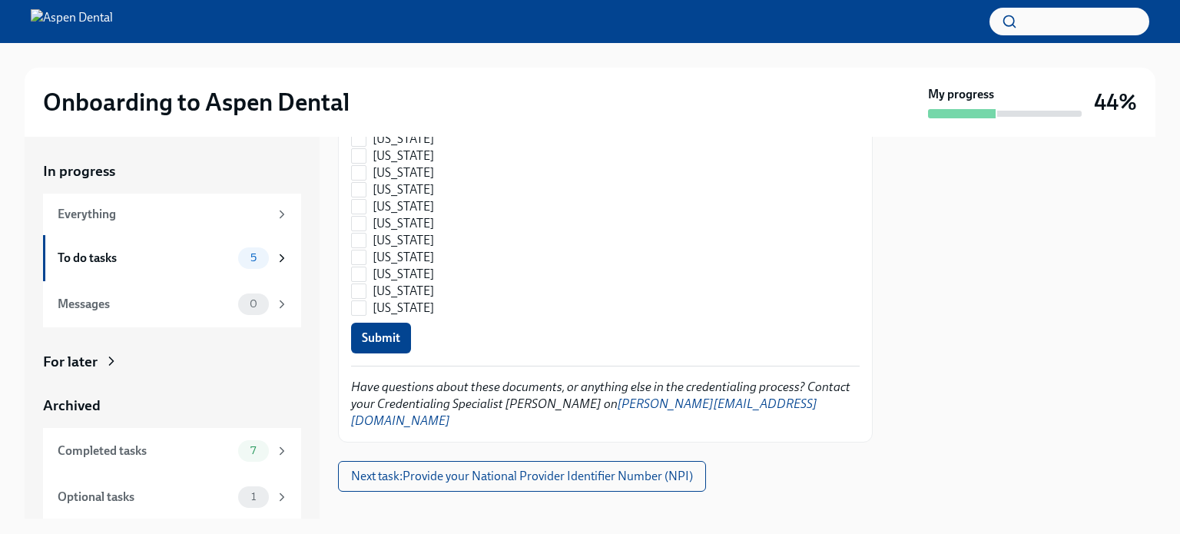
scroll to position [2289, 0]
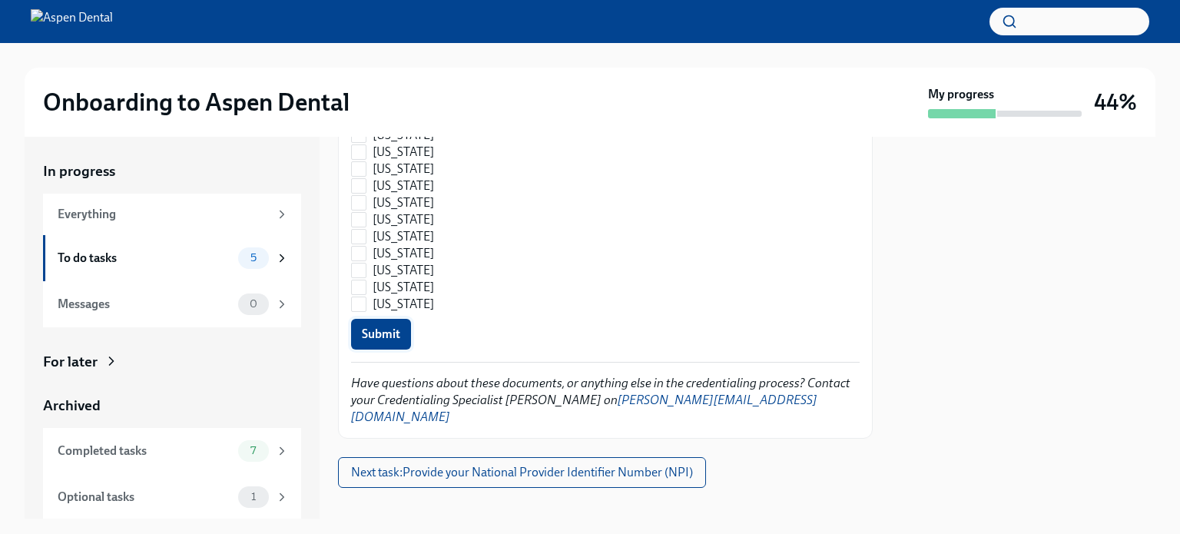
click at [378, 340] on span "Submit" at bounding box center [381, 334] width 38 height 15
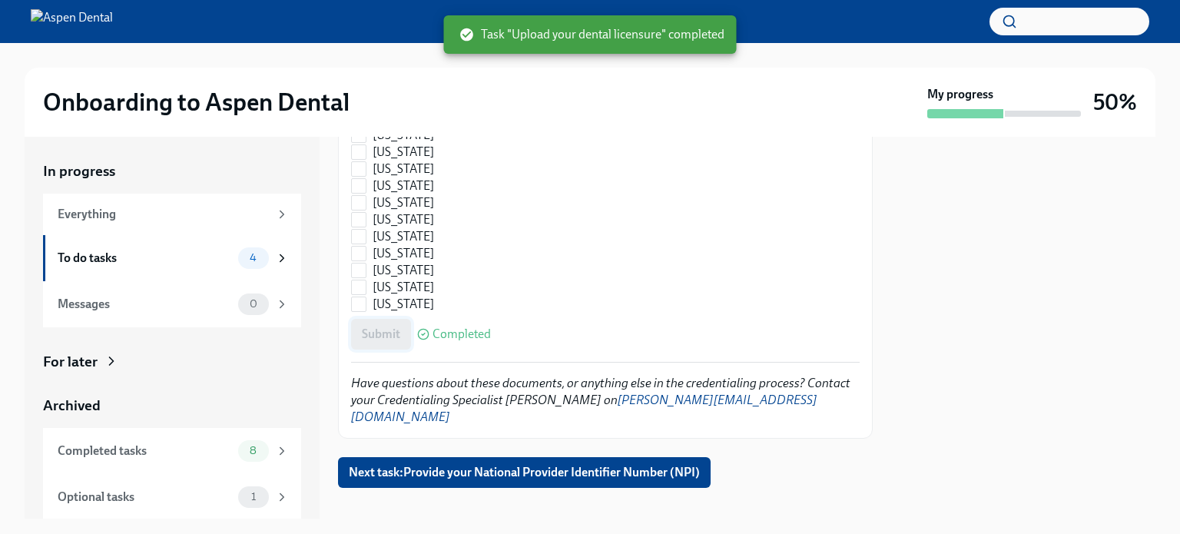
checkbox input "true"
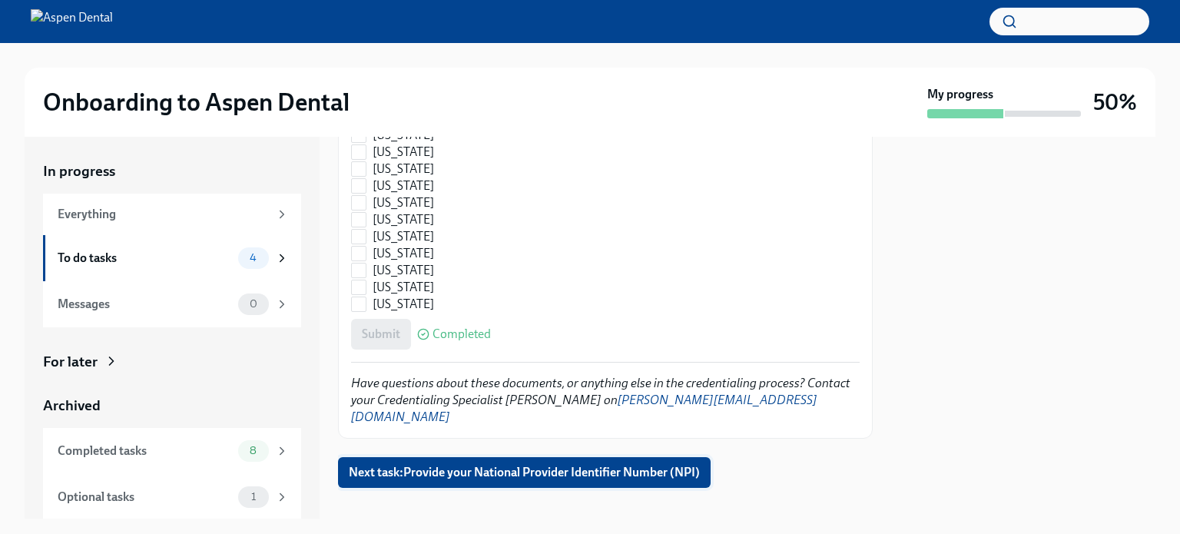
click at [533, 465] on span "Next task : Provide your National Provider Identifier Number (NPI)" at bounding box center [524, 472] width 351 height 15
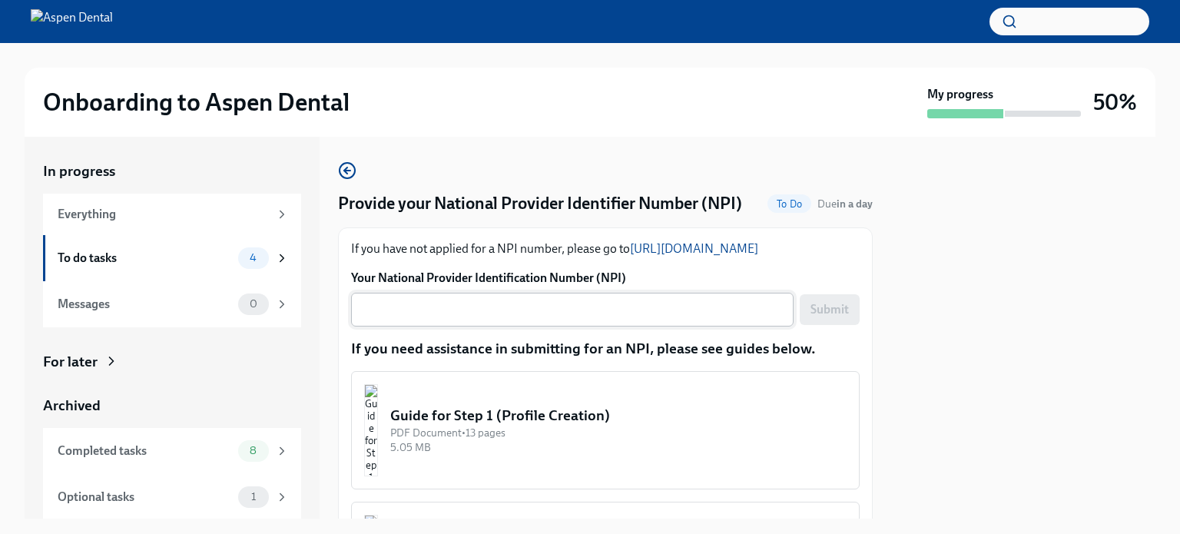
click at [374, 314] on textarea "Your National Provider Identification Number (NPI)" at bounding box center [572, 309] width 424 height 18
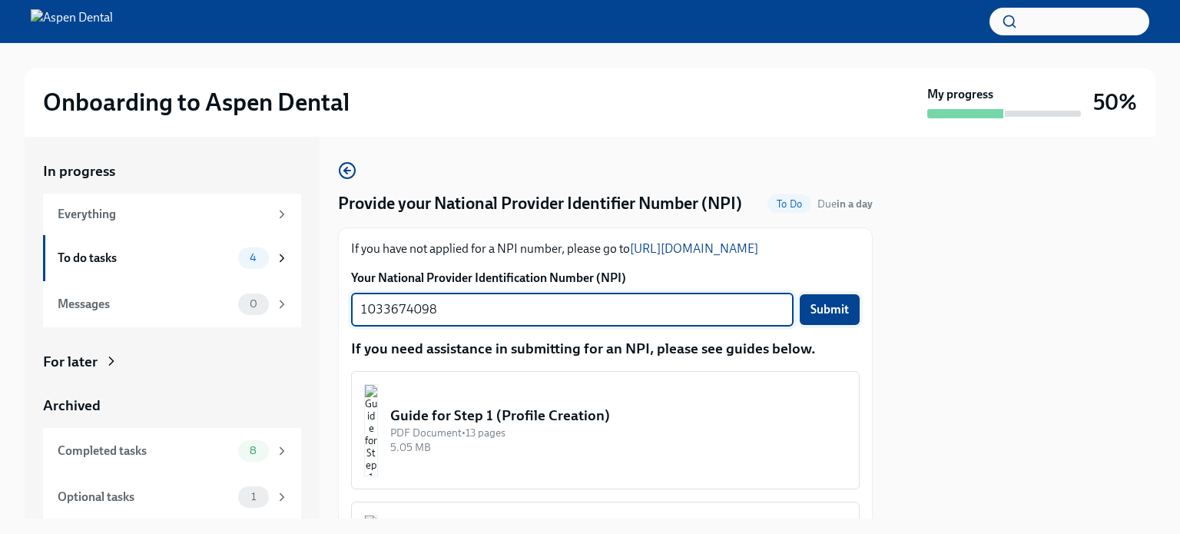
type textarea "1033674098"
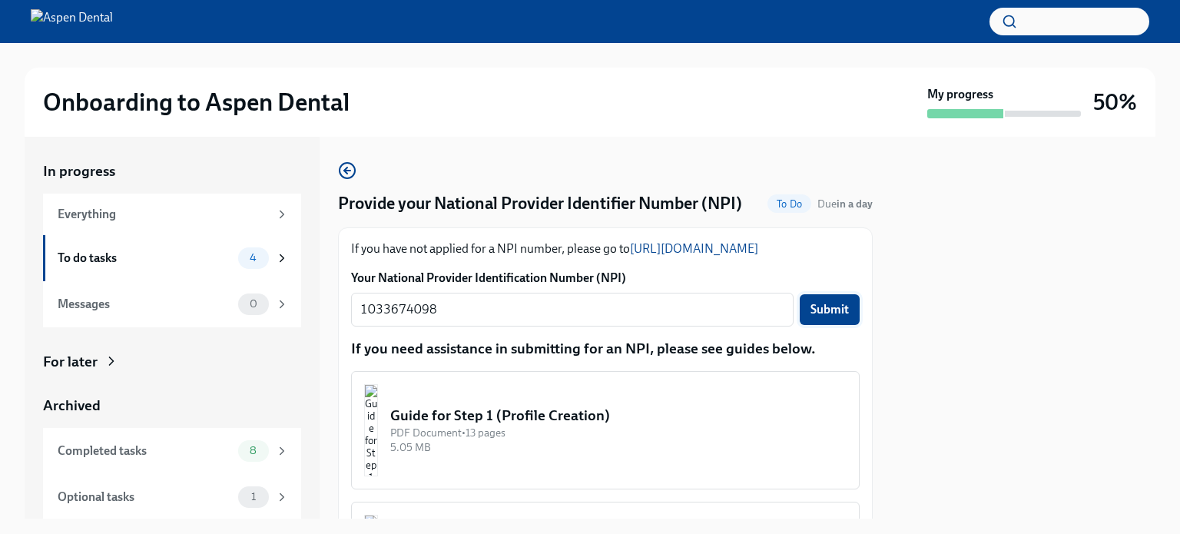
click at [818, 310] on span "Submit" at bounding box center [830, 309] width 38 height 15
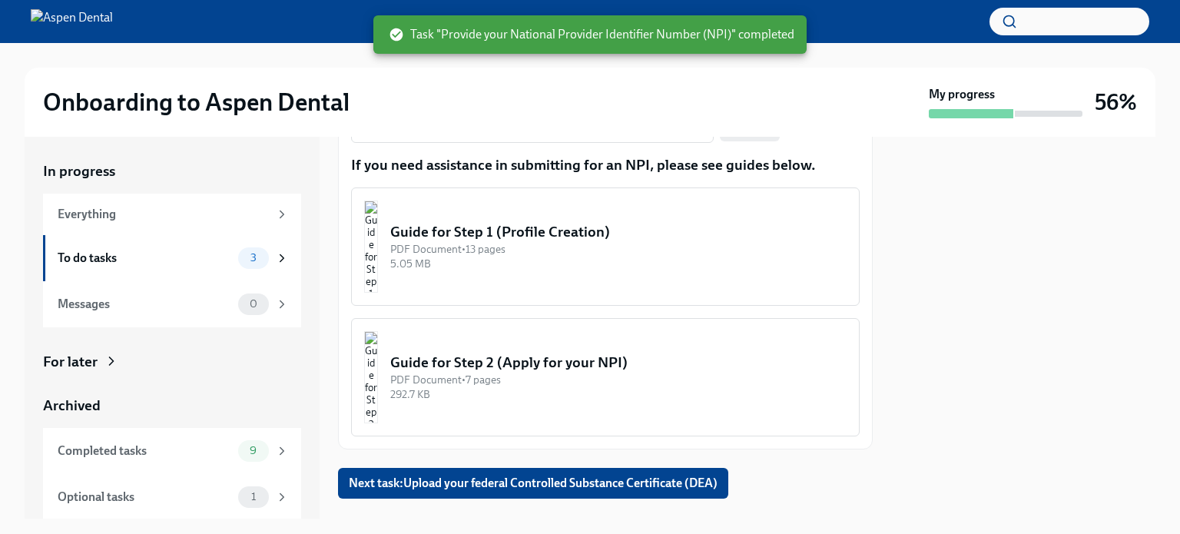
scroll to position [211, 0]
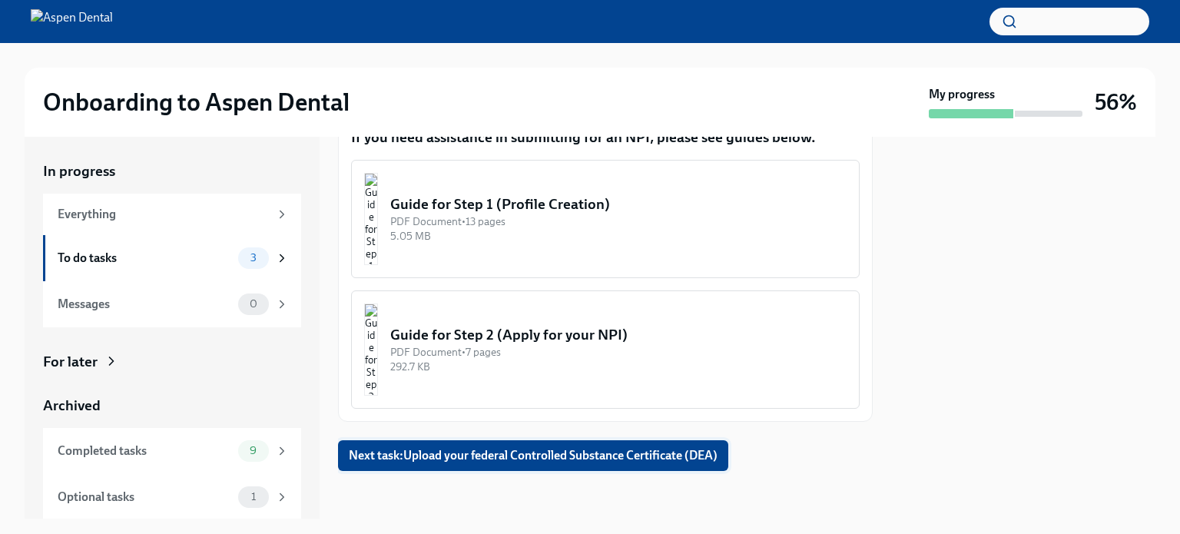
click at [518, 457] on span "Next task : Upload your federal Controlled Substance Certificate (DEA)" at bounding box center [533, 455] width 369 height 15
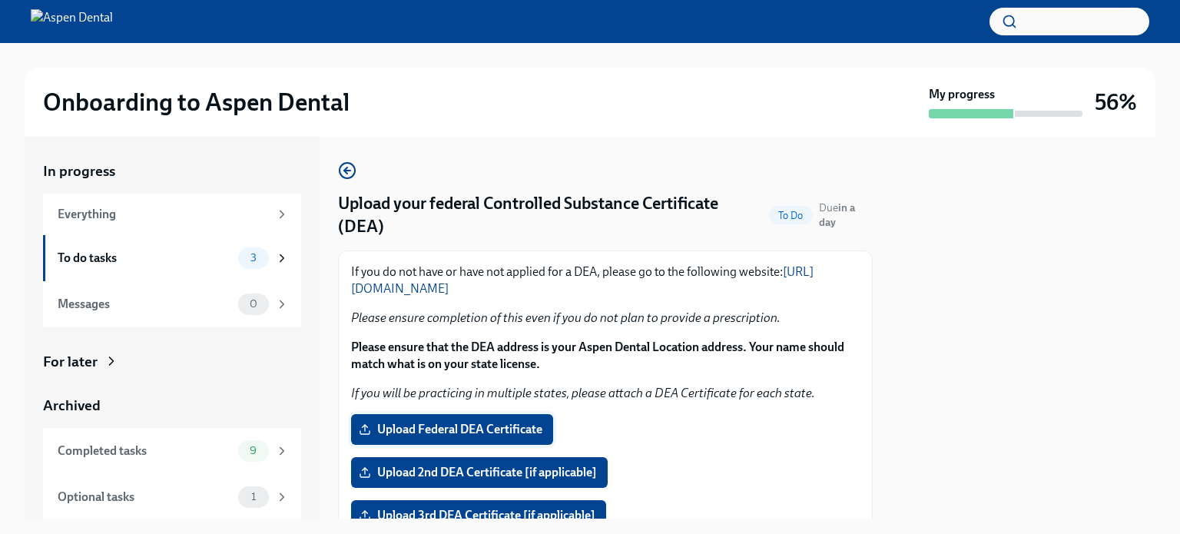
click at [500, 431] on span "Upload Federal DEA Certificate" at bounding box center [452, 429] width 181 height 15
click at [0, 0] on input "Upload Federal DEA Certificate" at bounding box center [0, 0] width 0 height 0
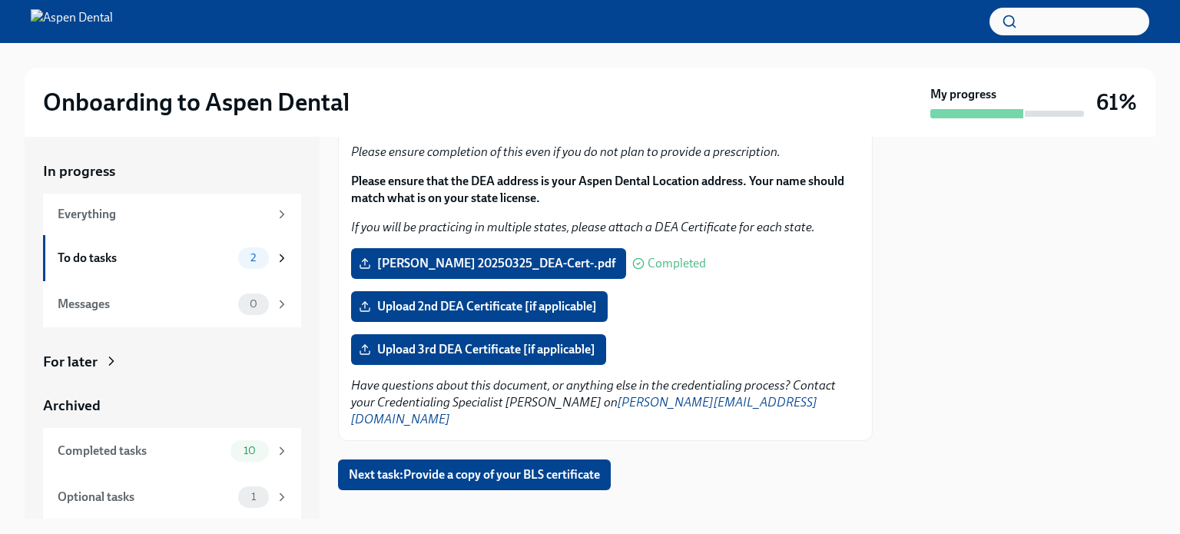
scroll to position [169, 0]
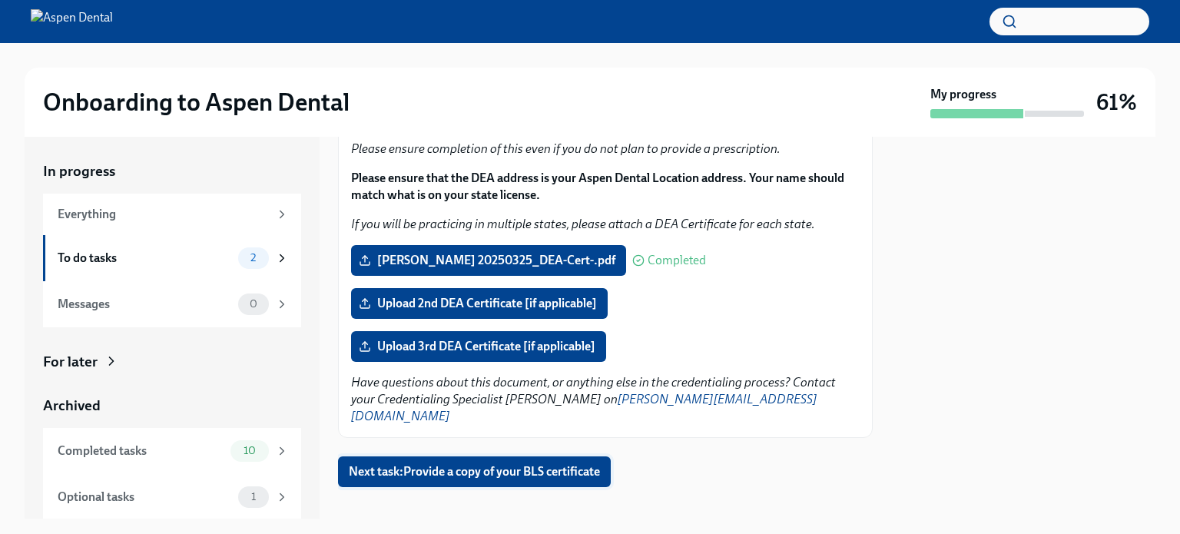
click at [526, 464] on span "Next task : Provide a copy of your BLS certificate" at bounding box center [474, 471] width 251 height 15
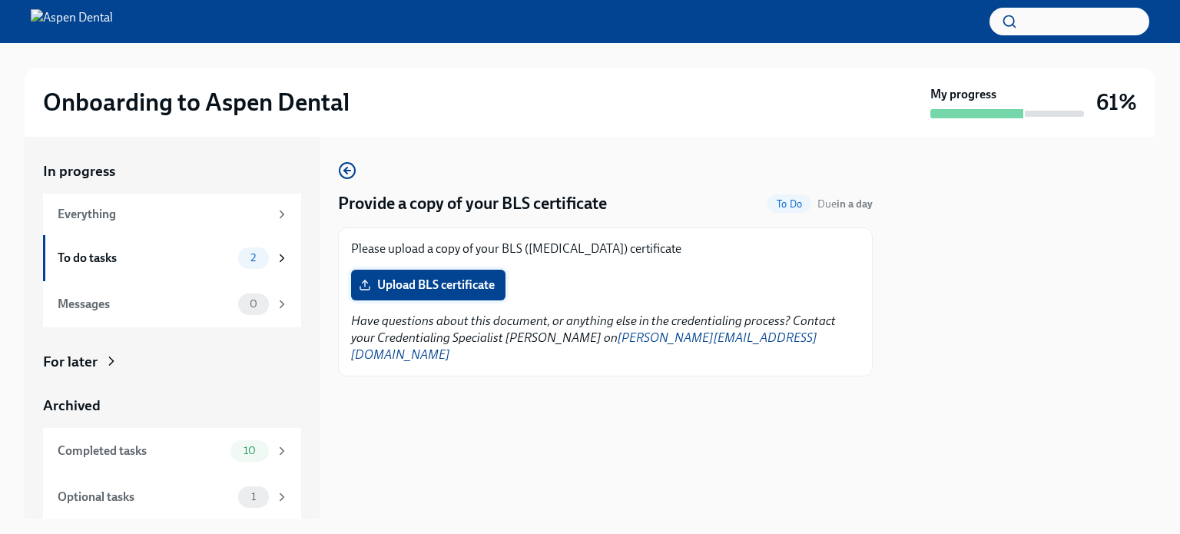
click at [444, 284] on span "Upload BLS certificate" at bounding box center [428, 284] width 133 height 15
click at [0, 0] on input "Upload BLS certificate" at bounding box center [0, 0] width 0 height 0
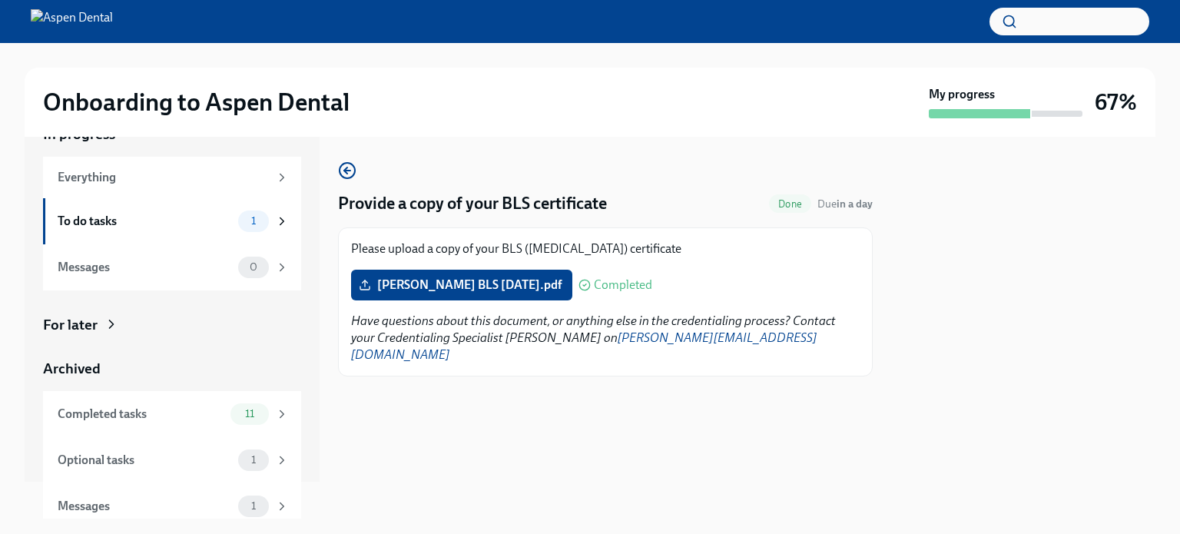
scroll to position [47, 0]
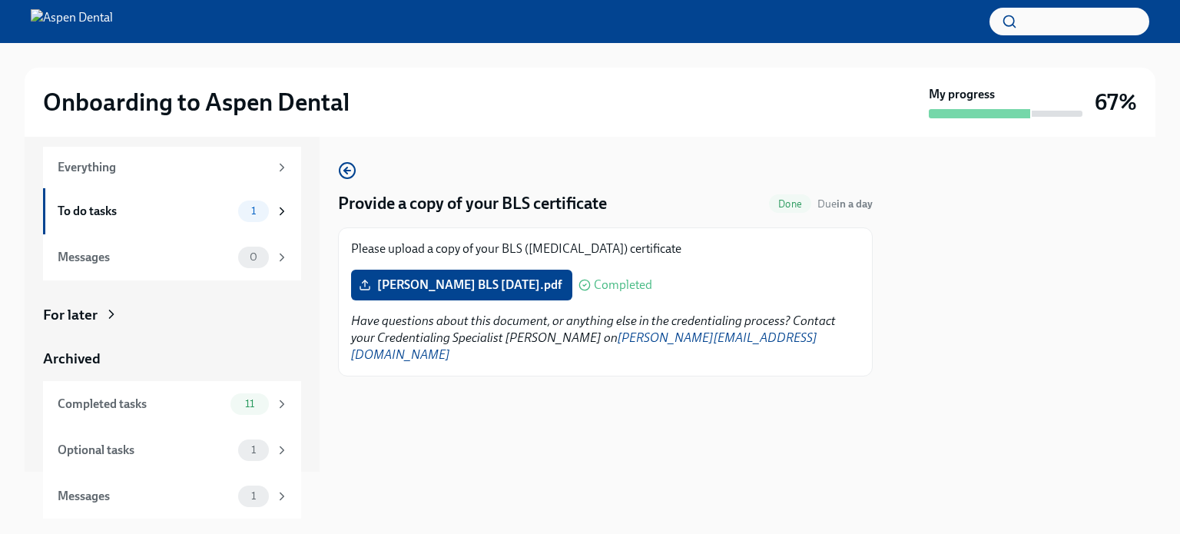
click at [107, 314] on icon at bounding box center [111, 314] width 15 height 15
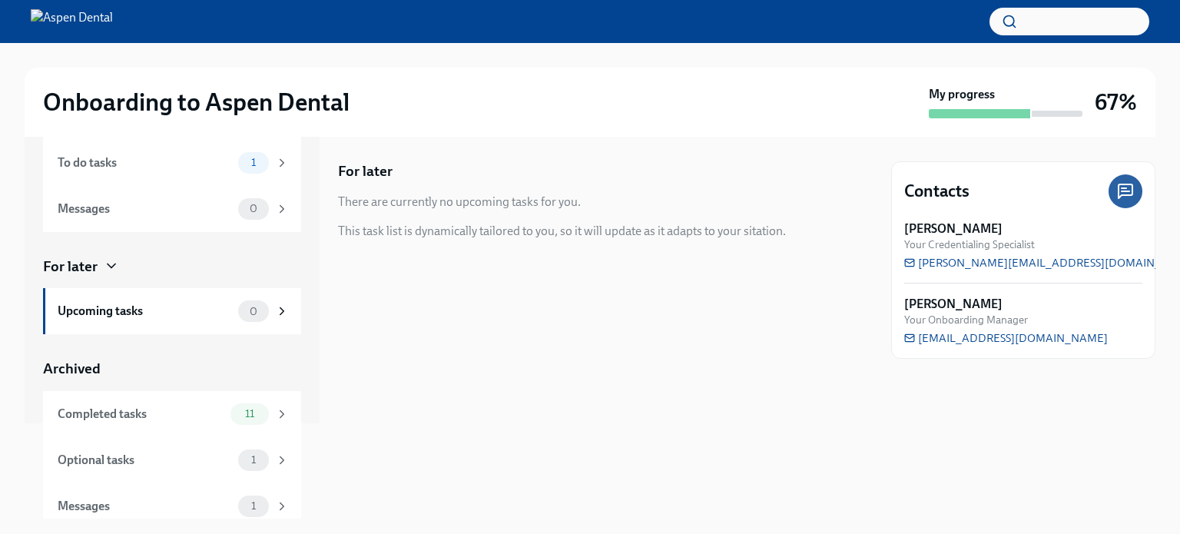
scroll to position [105, 0]
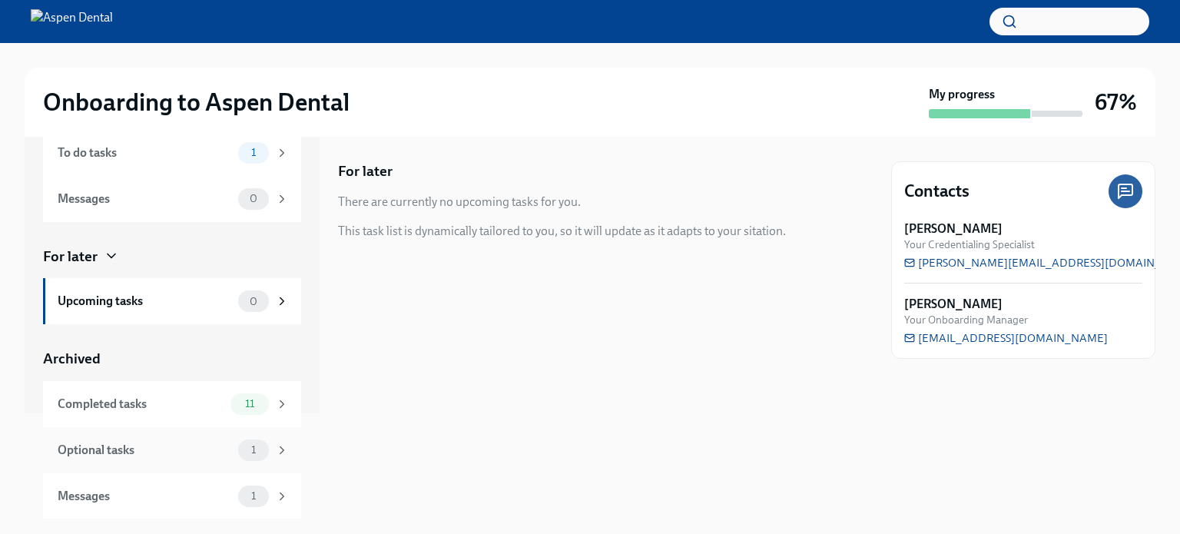
click at [275, 452] on icon at bounding box center [282, 450] width 14 height 14
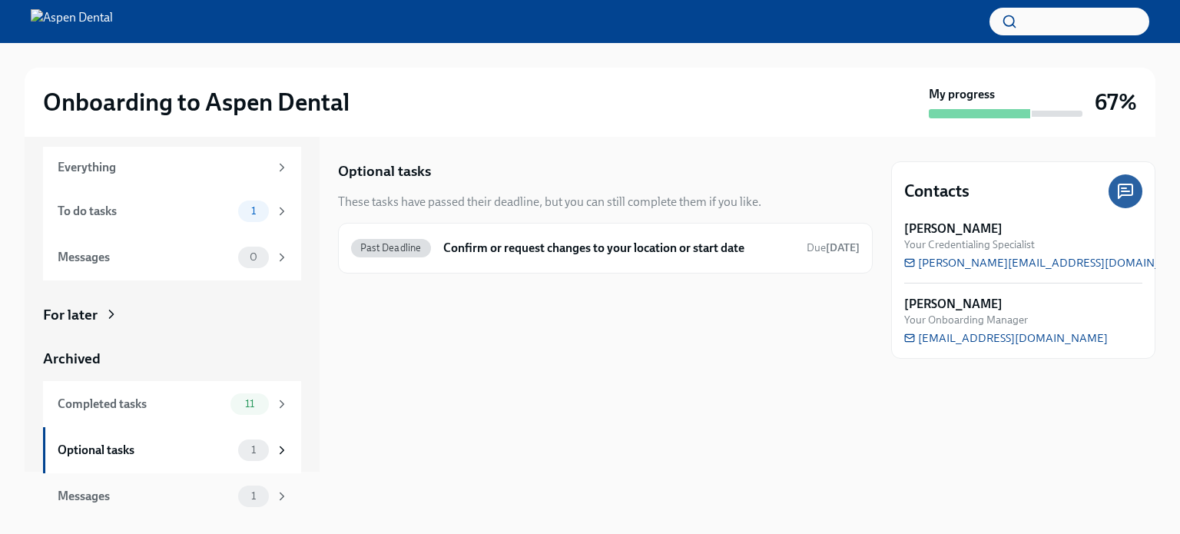
click at [275, 494] on icon at bounding box center [282, 497] width 14 height 14
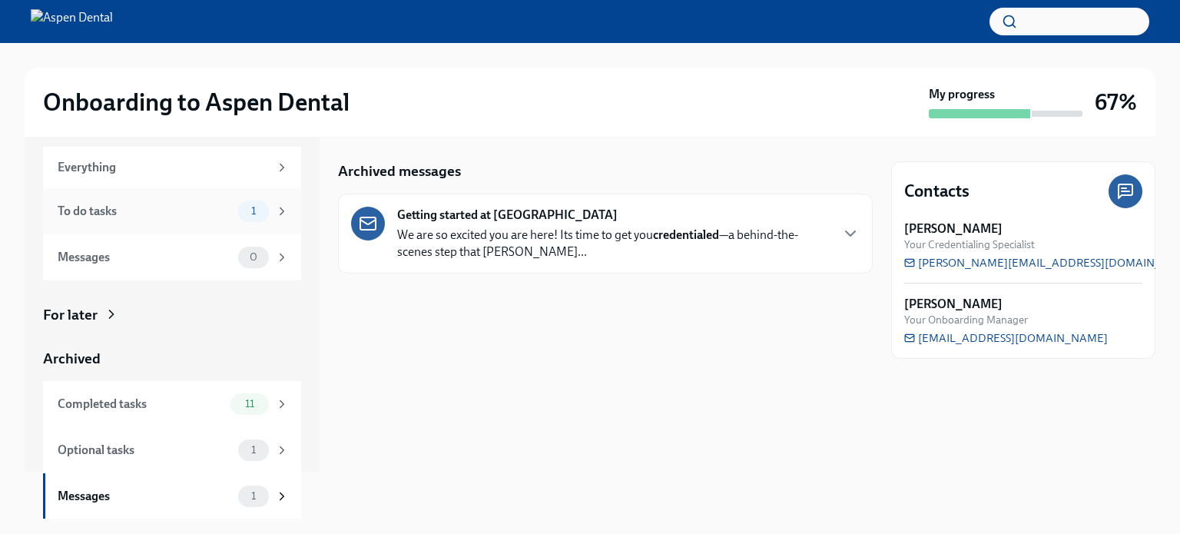
click at [281, 211] on icon at bounding box center [283, 211] width 4 height 7
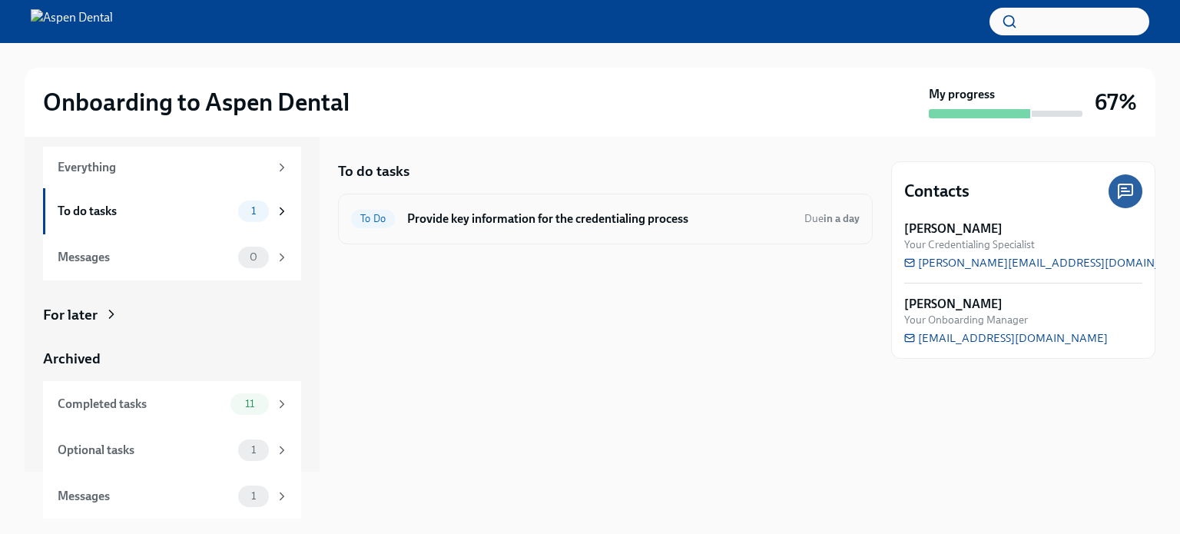
click at [463, 220] on h6 "Provide key information for the credentialing process" at bounding box center [599, 219] width 385 height 17
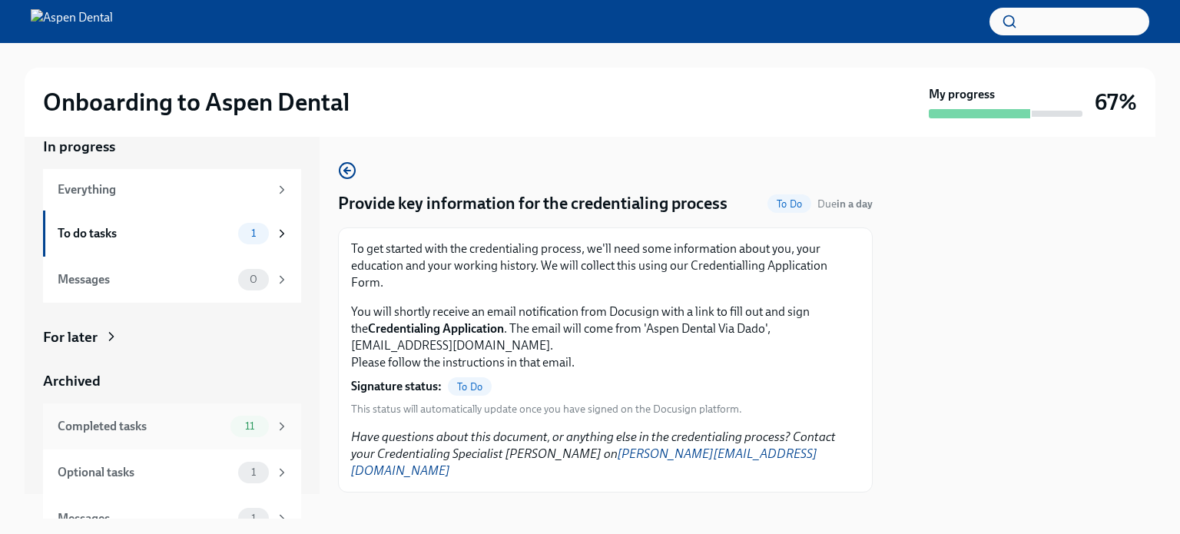
scroll to position [47, 0]
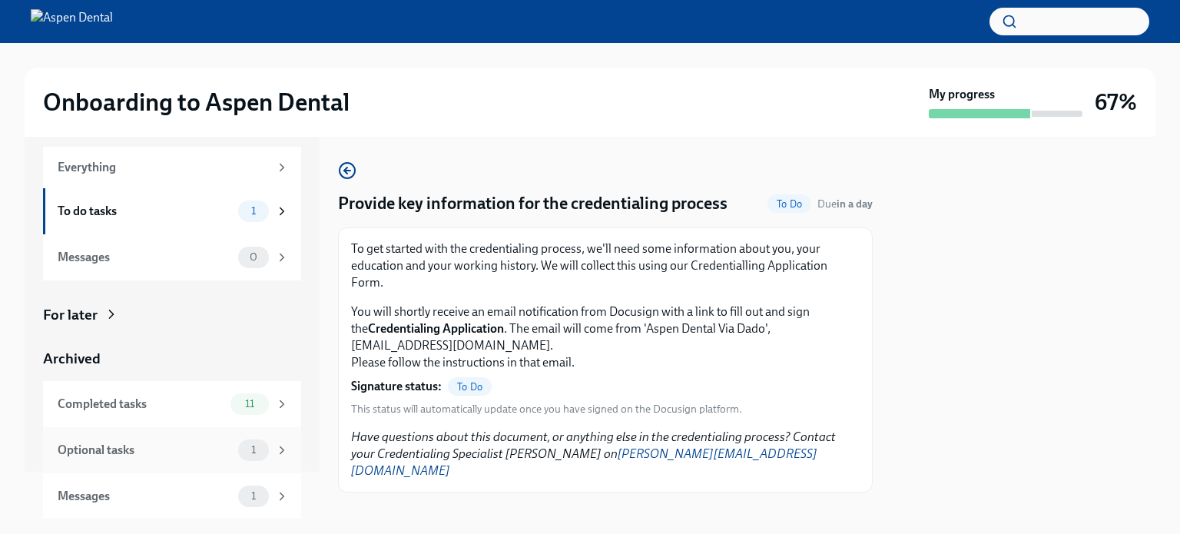
click at [275, 445] on icon at bounding box center [282, 450] width 14 height 14
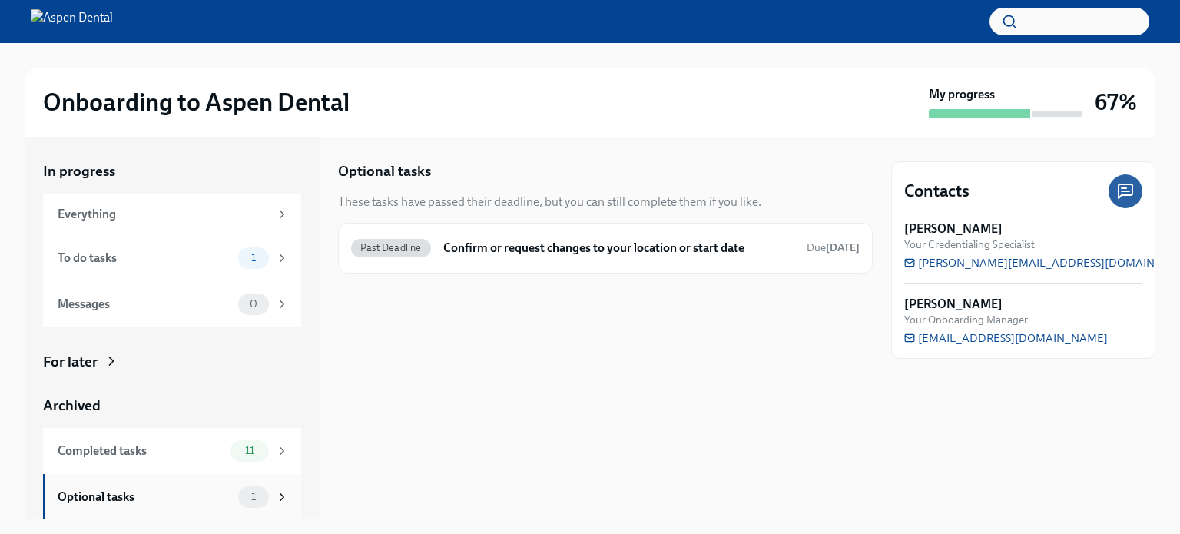
click at [275, 496] on icon at bounding box center [282, 497] width 14 height 14
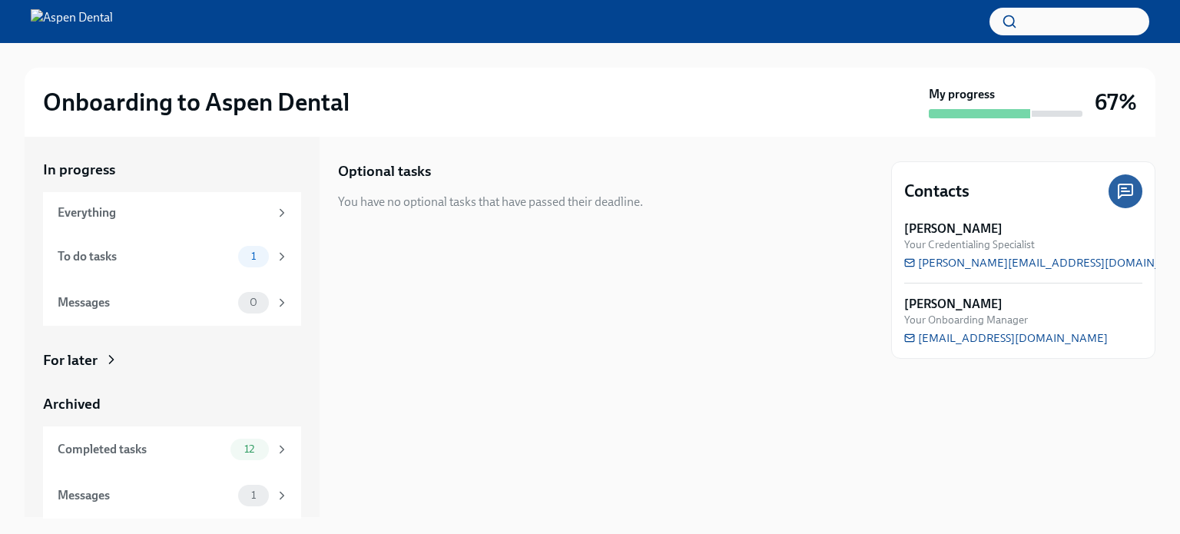
scroll to position [1, 0]
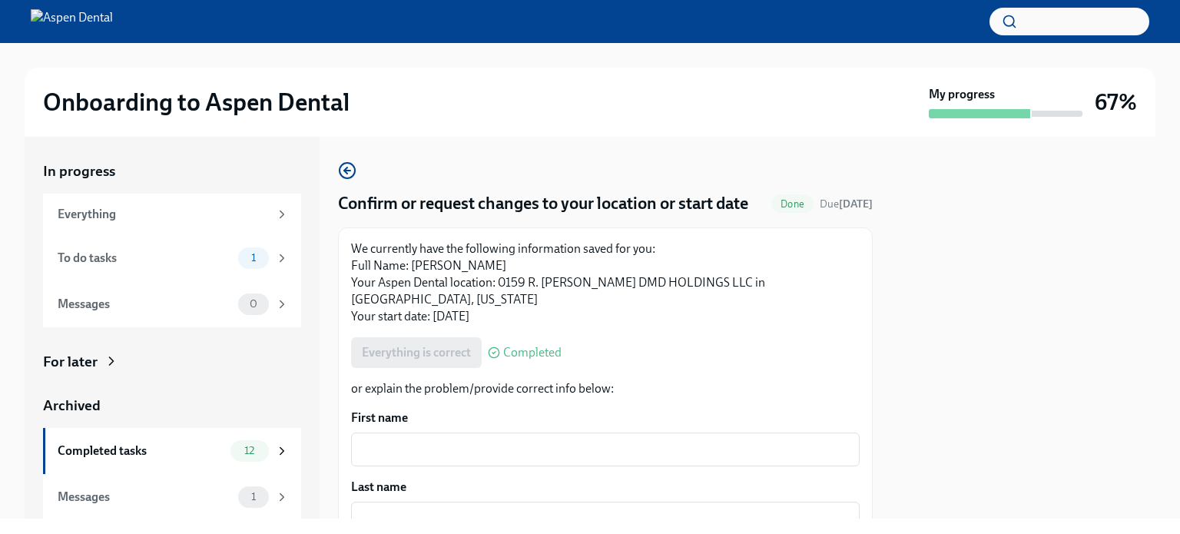
scroll to position [1, 0]
